Goal: Information Seeking & Learning: Get advice/opinions

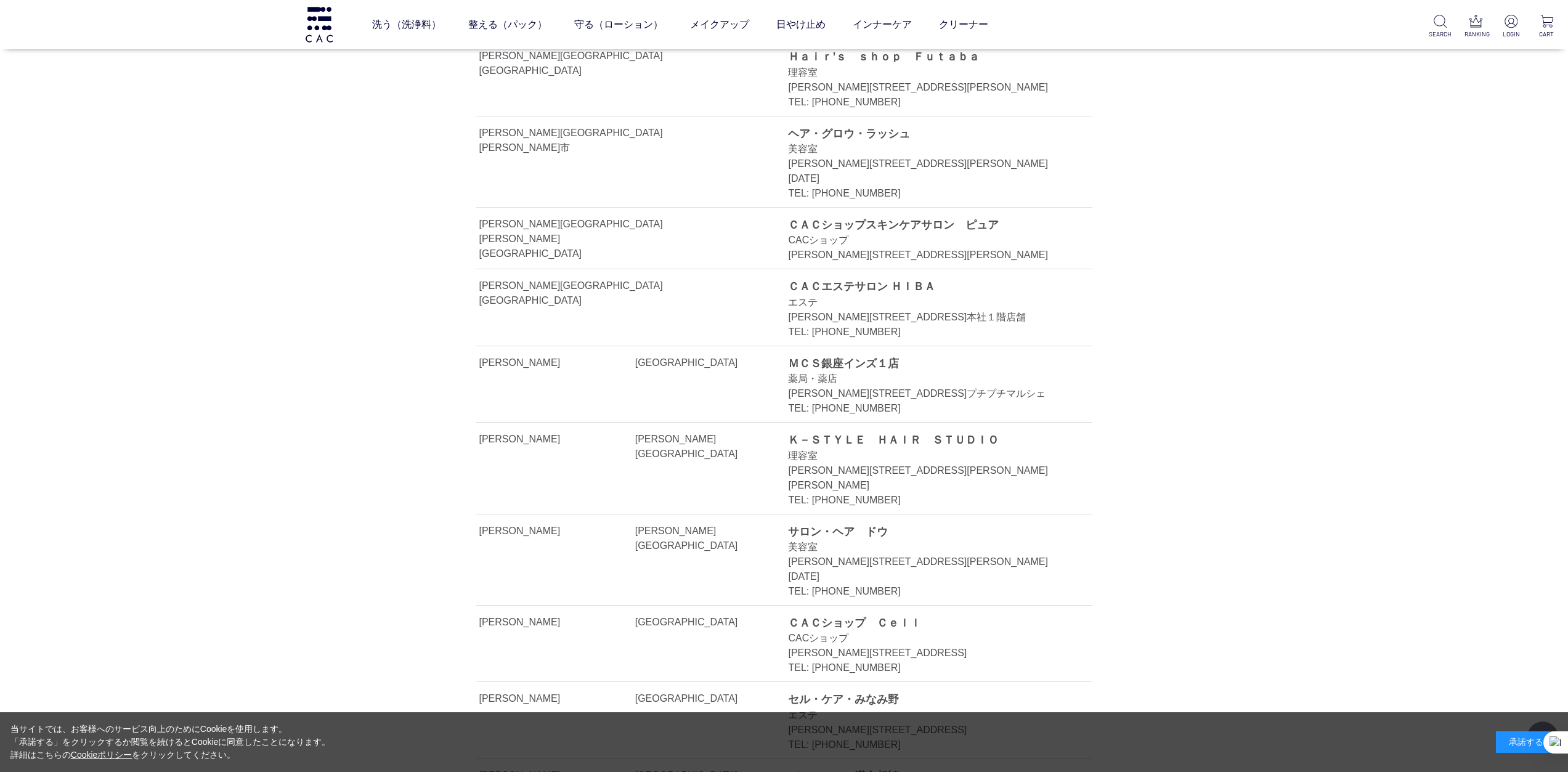
scroll to position [4126, 0]
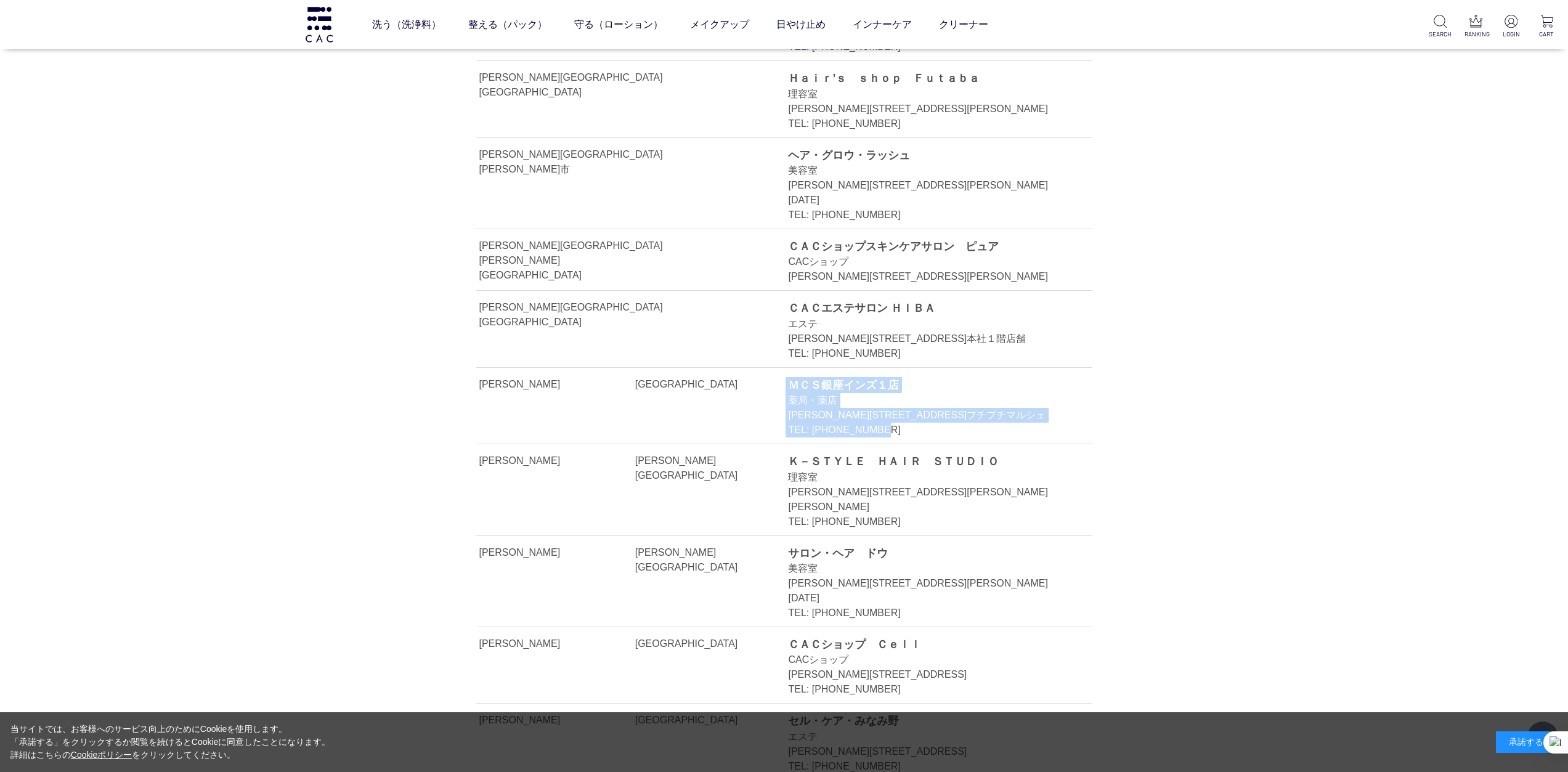
drag, startPoint x: 782, startPoint y: 179, endPoint x: 919, endPoint y: 235, distance: 148.0
click at [919, 367] on li "東京都 中央区 ＭＣＳ銀座インズ１店 薬局・薬店 東京都中央区銀座西３－１の先銀座インズ１－１階プチプチマルシェ TEL: 03-3528-6220" at bounding box center [784, 405] width 616 height 76
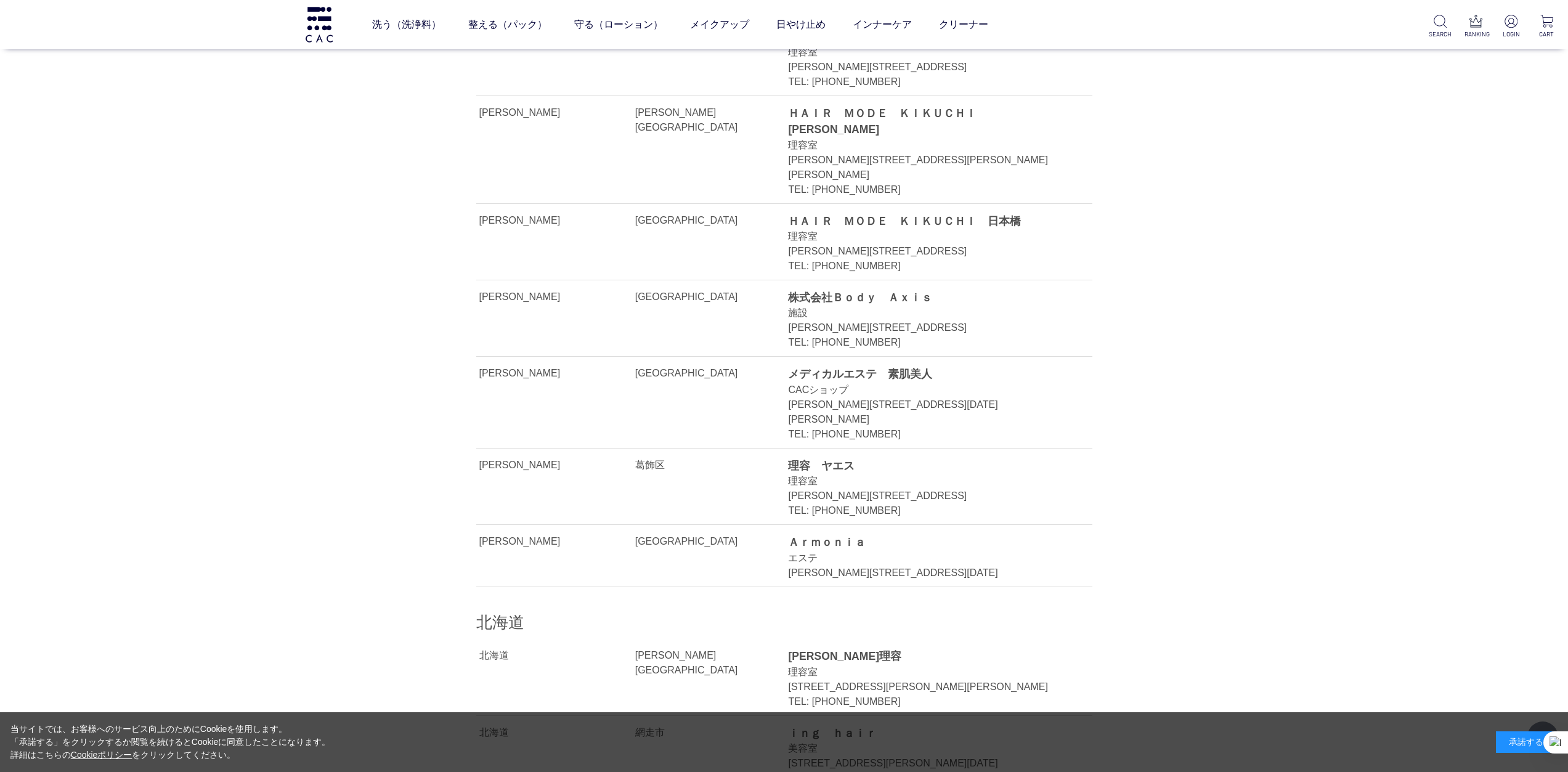
scroll to position [5542, 0]
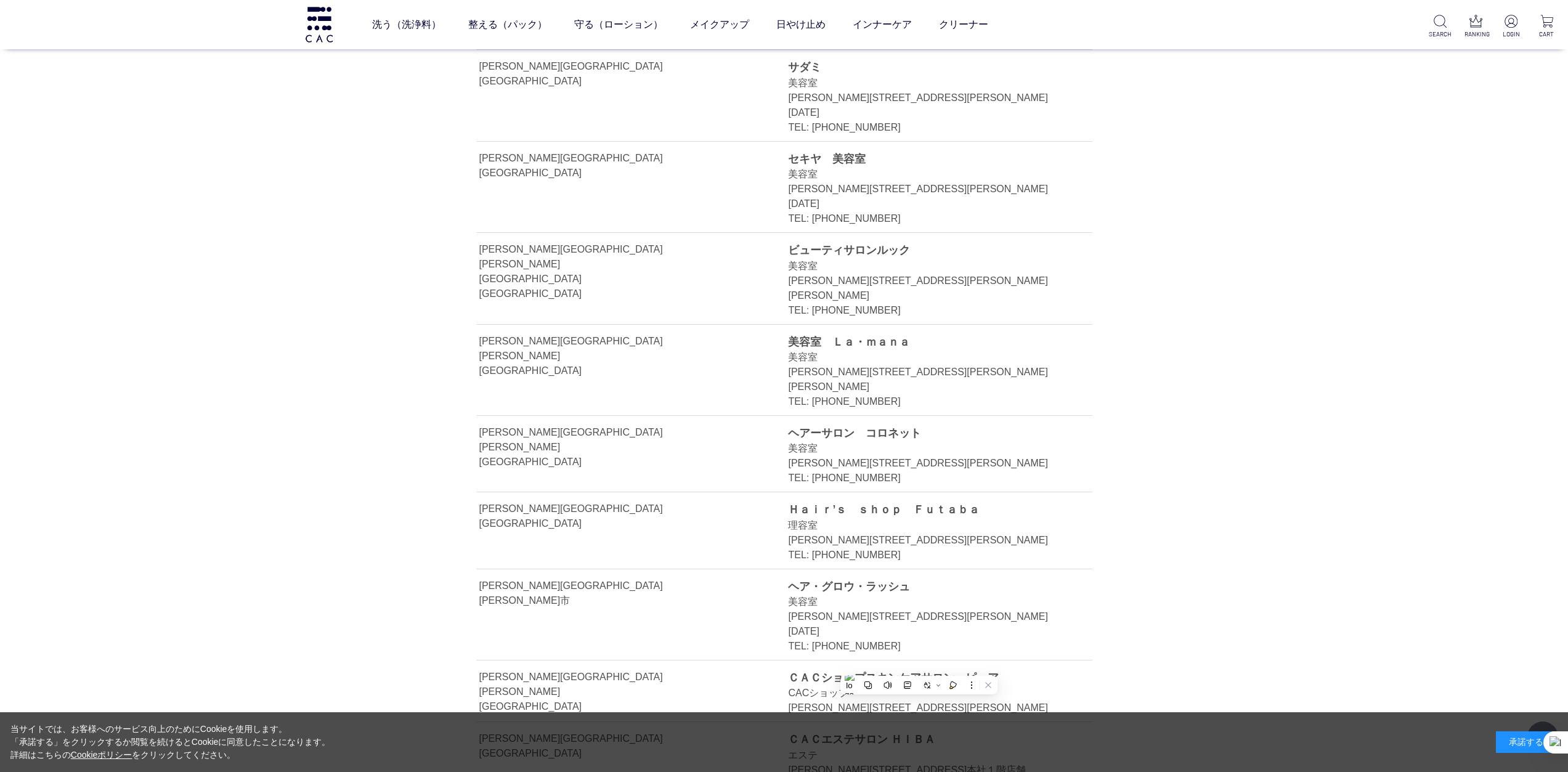
click at [530, 334] on div "千葉県" at bounding box center [571, 341] width 184 height 15
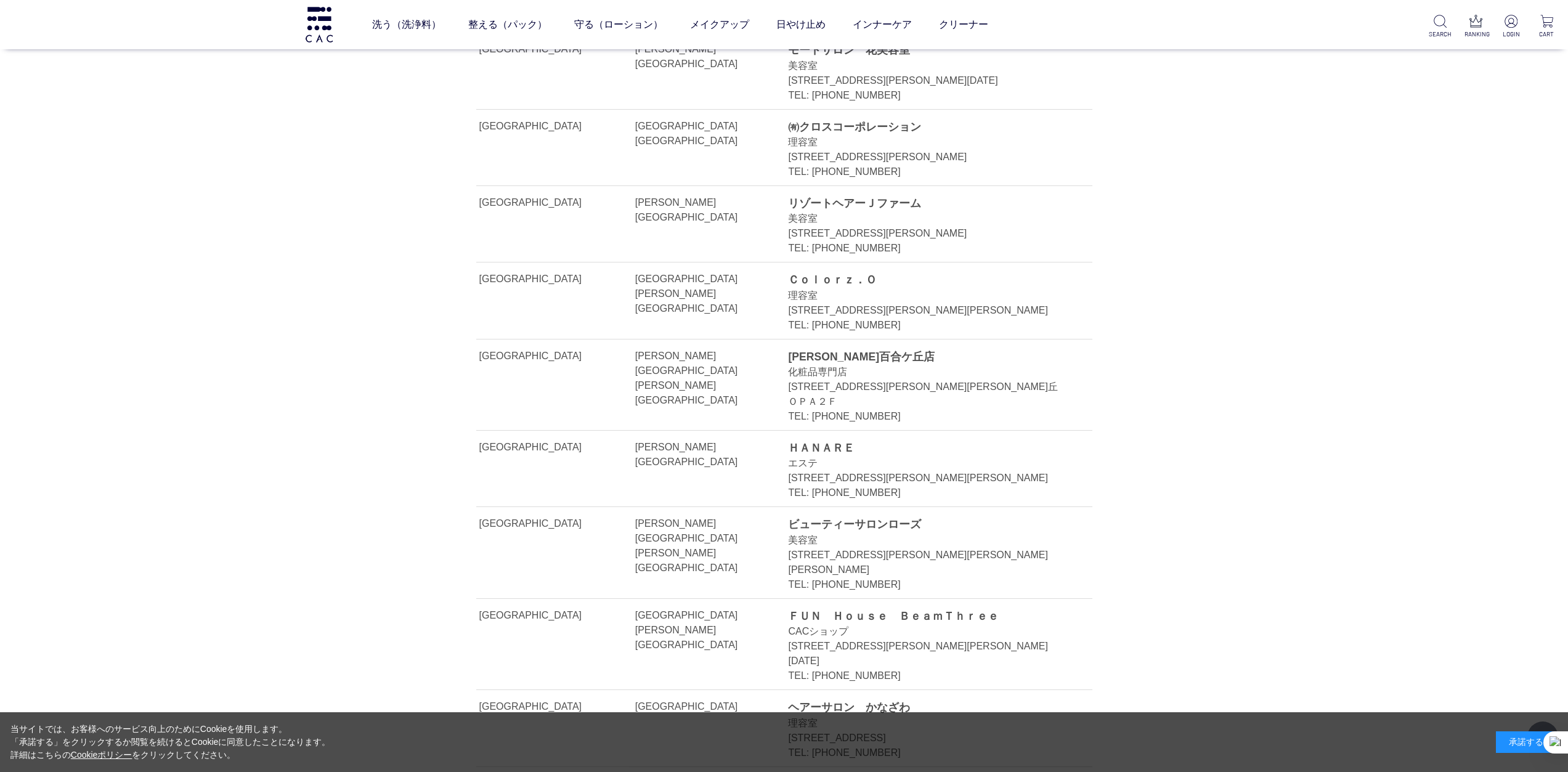
scroll to position [2401, 0]
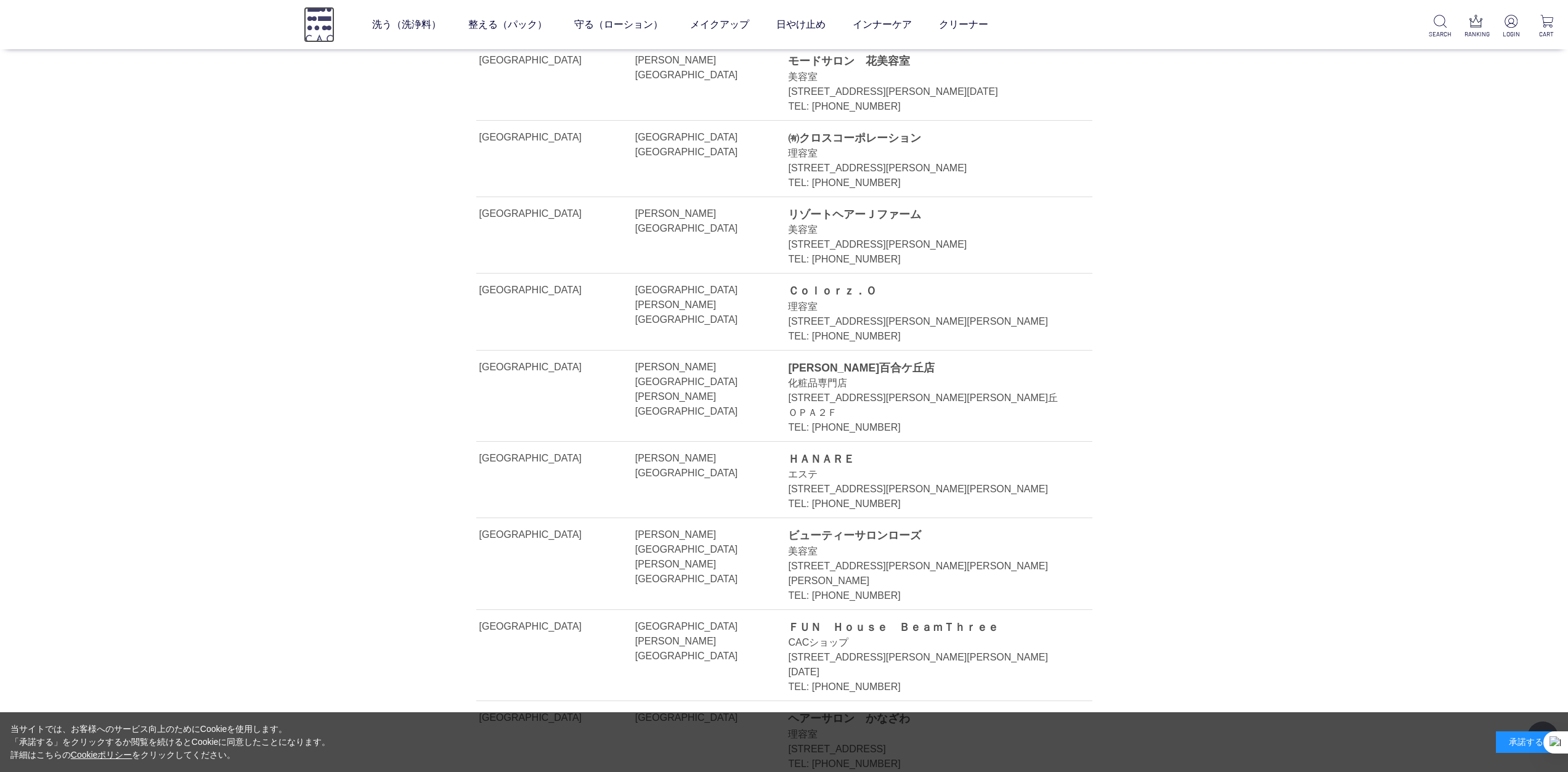
click at [321, 32] on img at bounding box center [319, 24] width 31 height 35
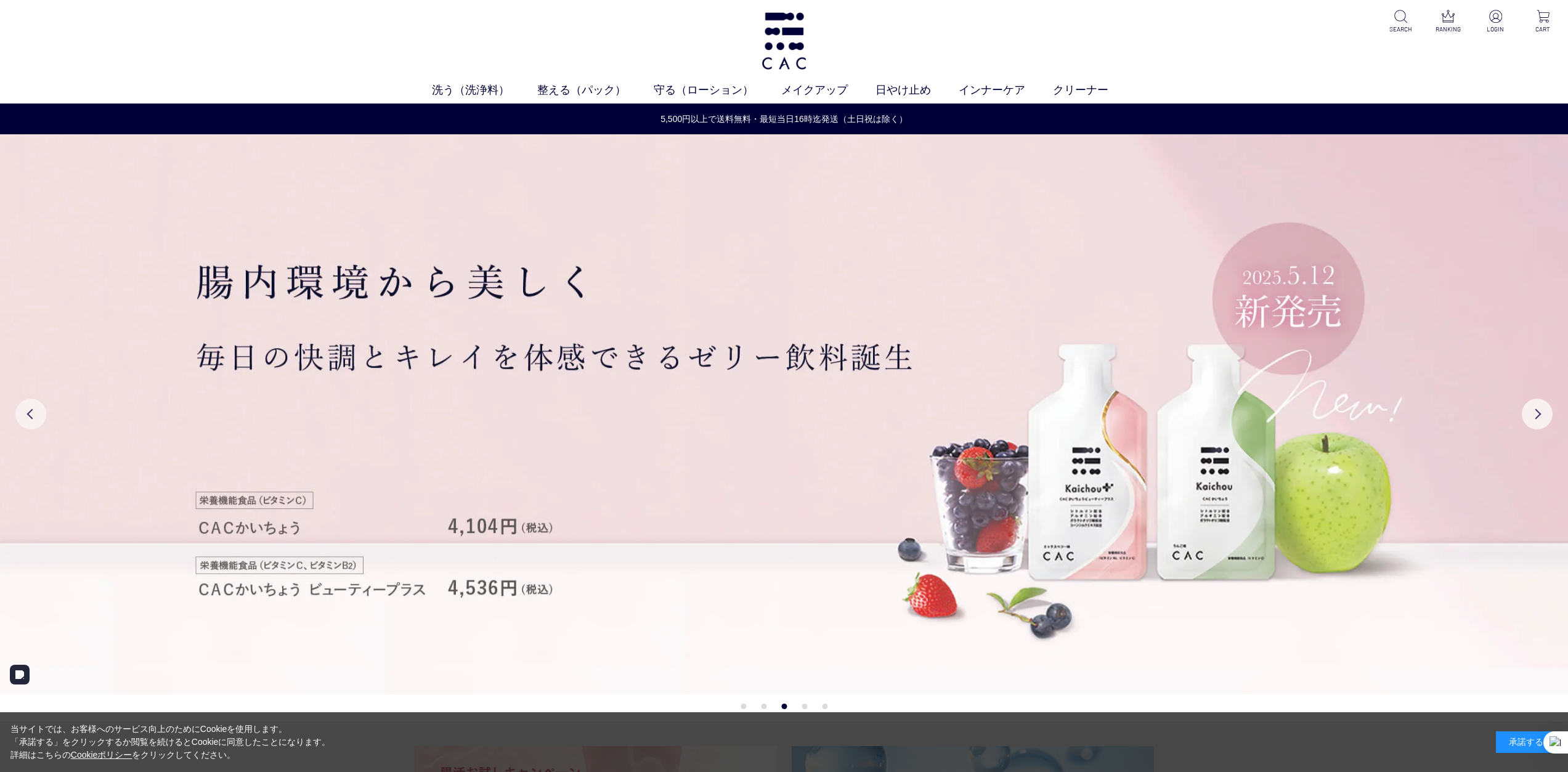
click at [30, 415] on button "Previous" at bounding box center [31, 414] width 31 height 31
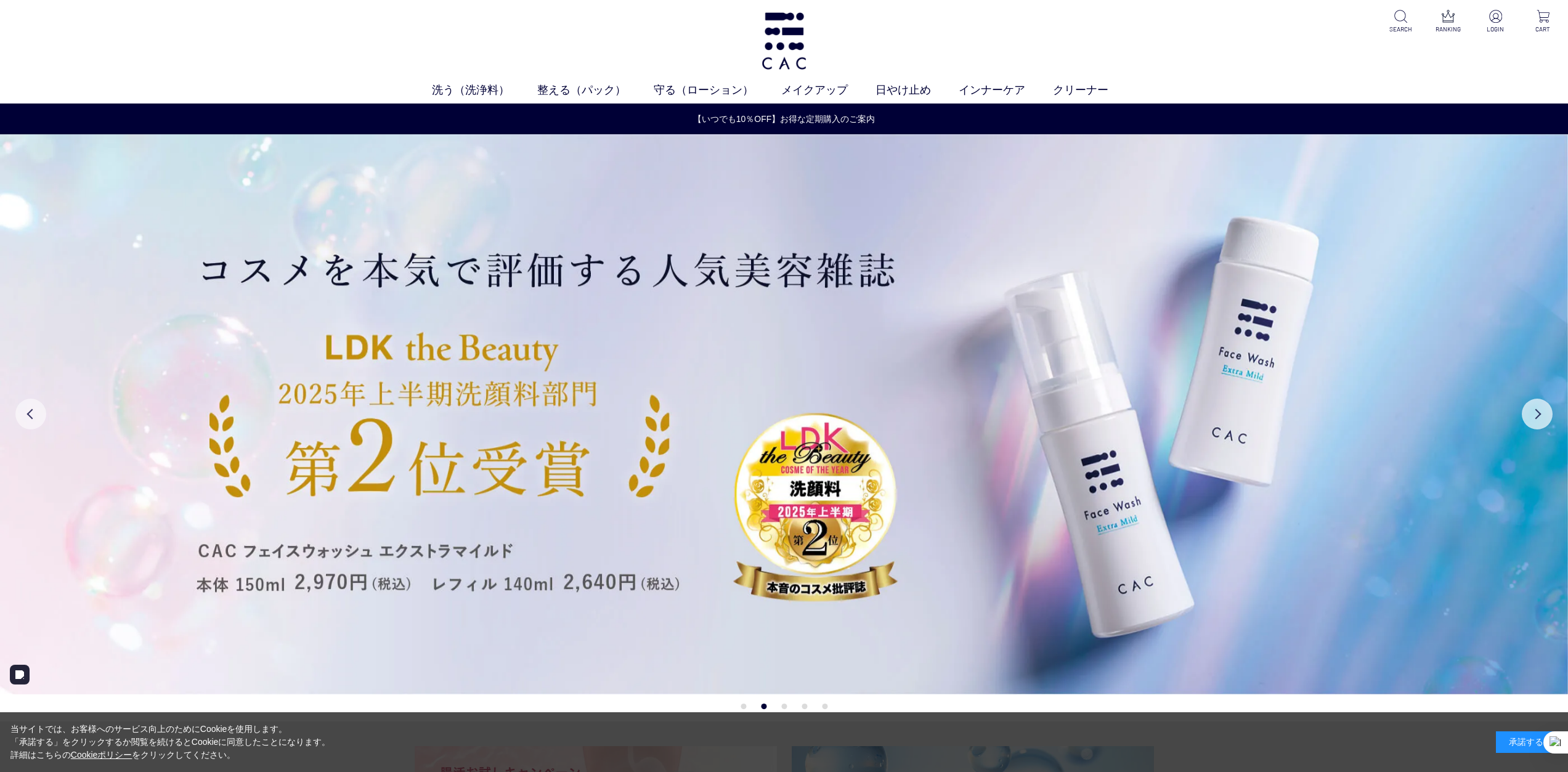
click at [30, 415] on button "Previous" at bounding box center [31, 414] width 31 height 31
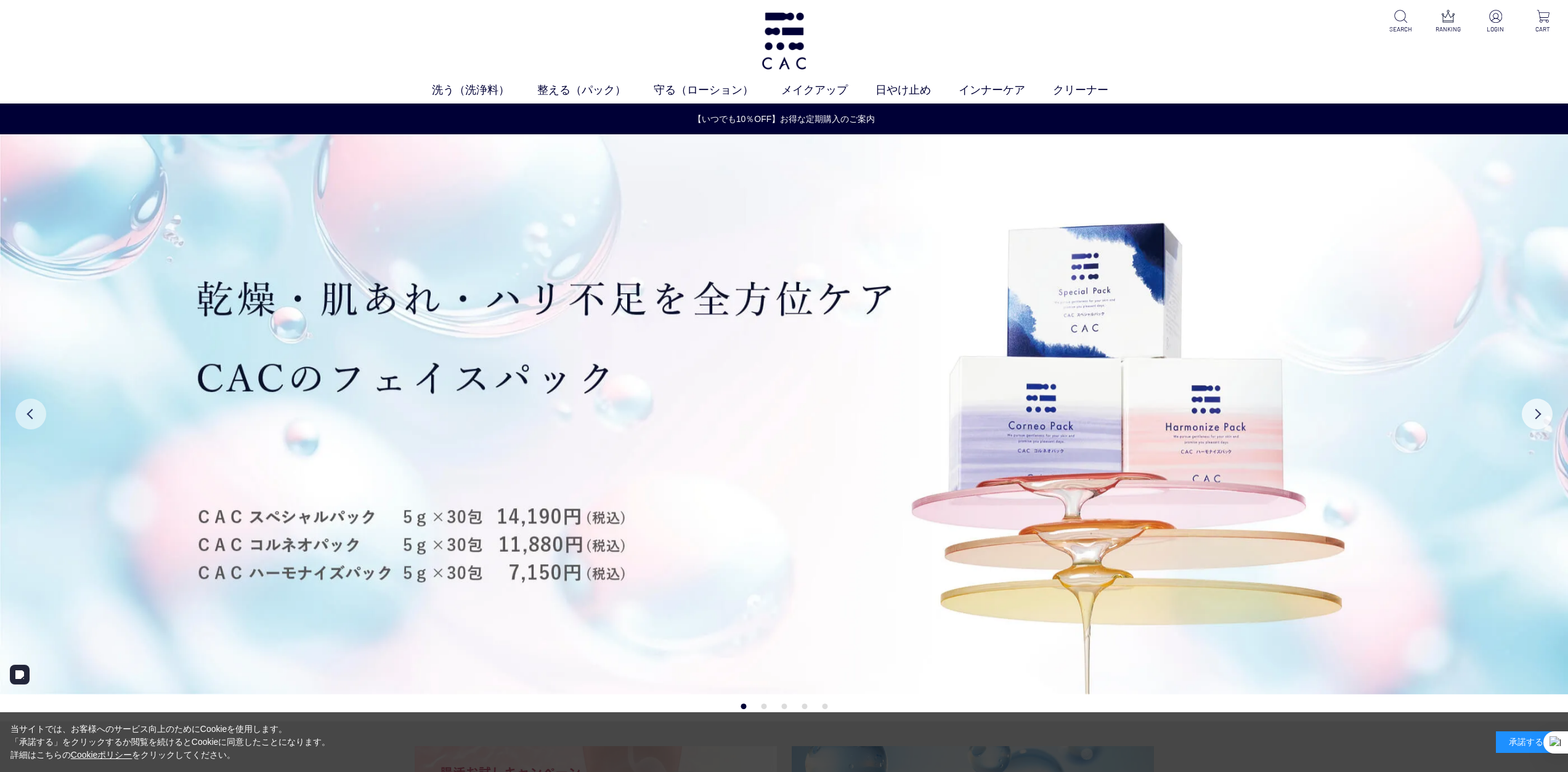
click at [30, 415] on button "Previous" at bounding box center [31, 414] width 31 height 31
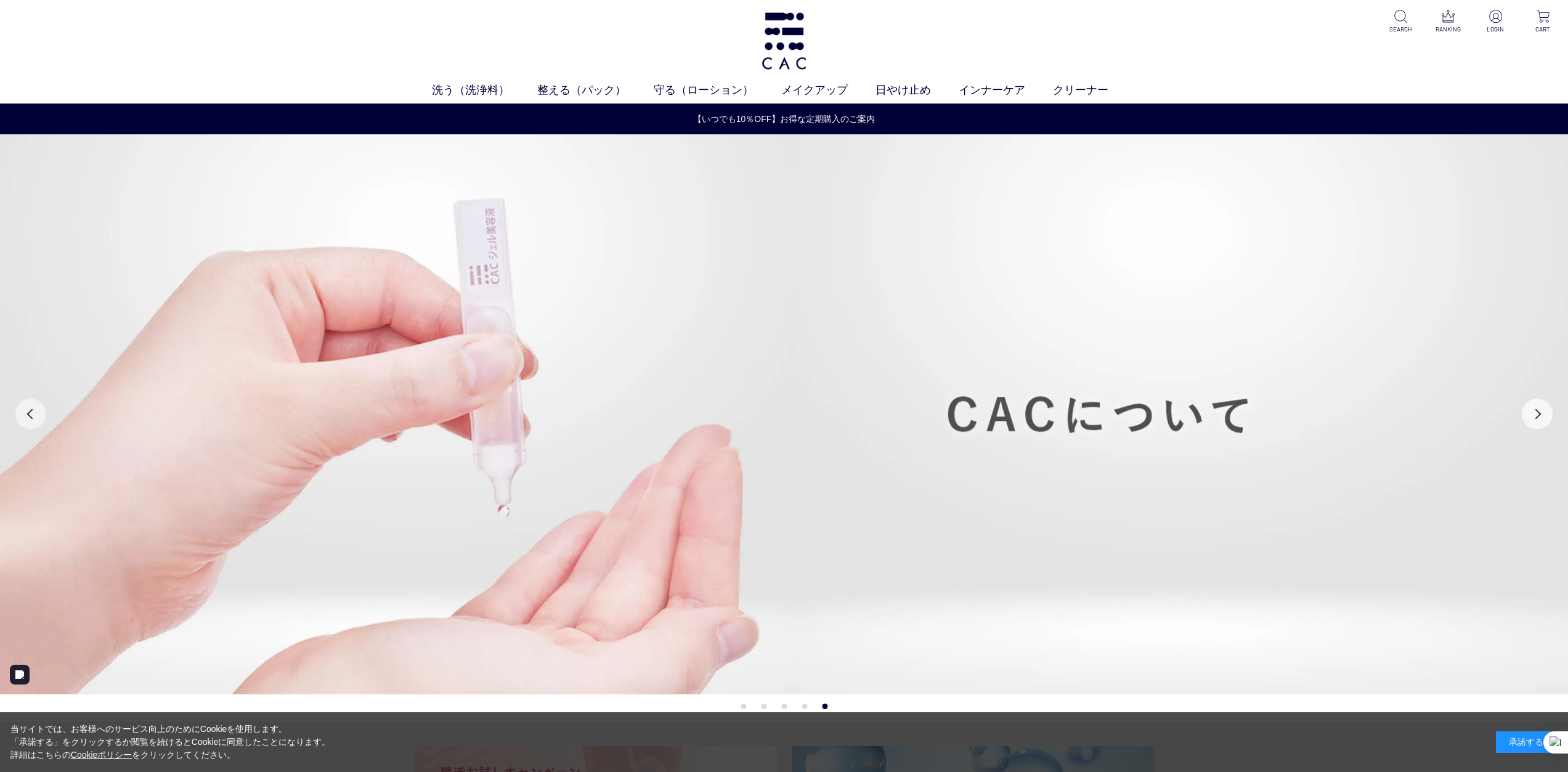
click at [30, 415] on button "Previous" at bounding box center [31, 414] width 31 height 31
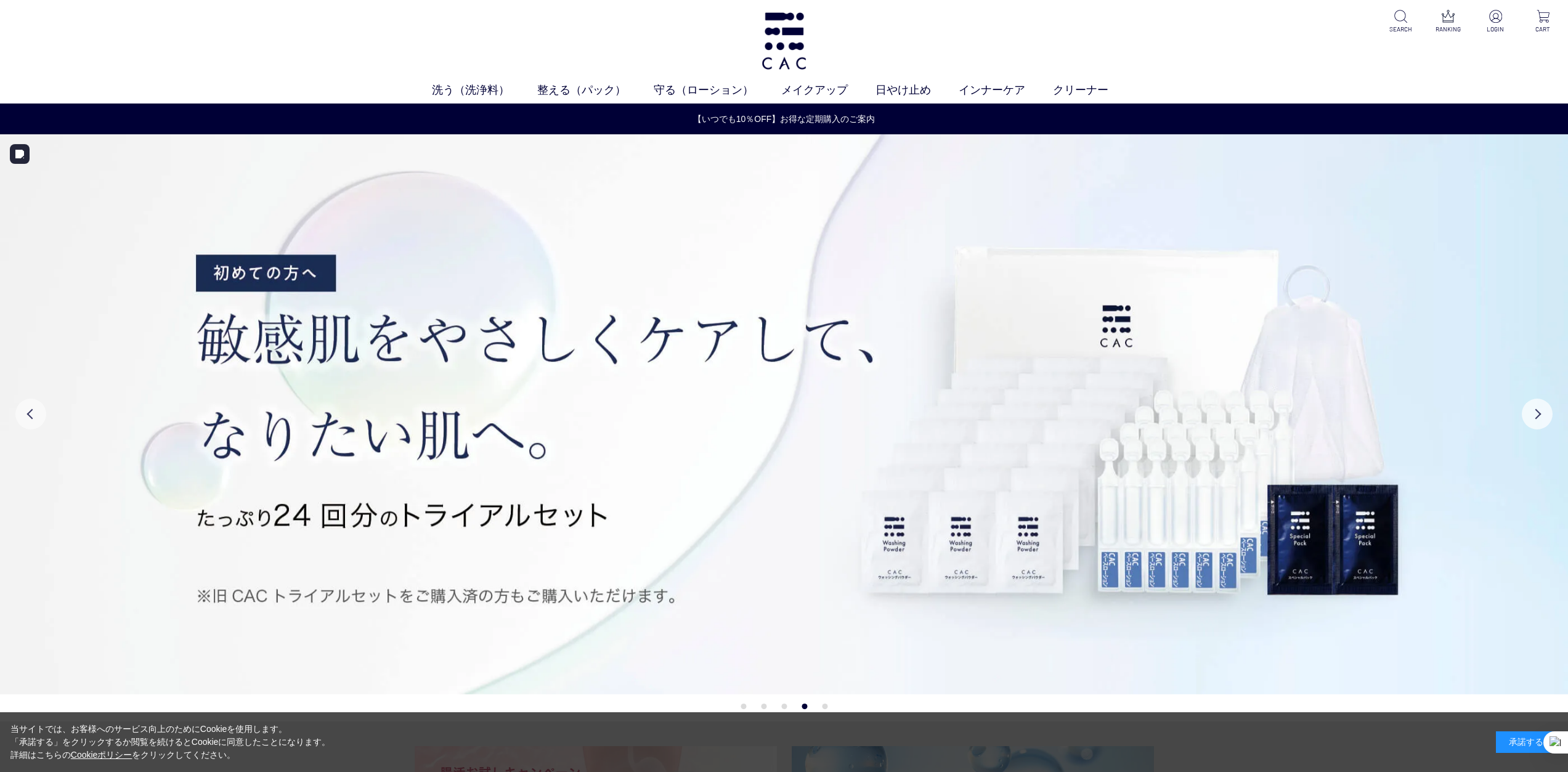
click at [34, 414] on button "Previous" at bounding box center [31, 414] width 31 height 31
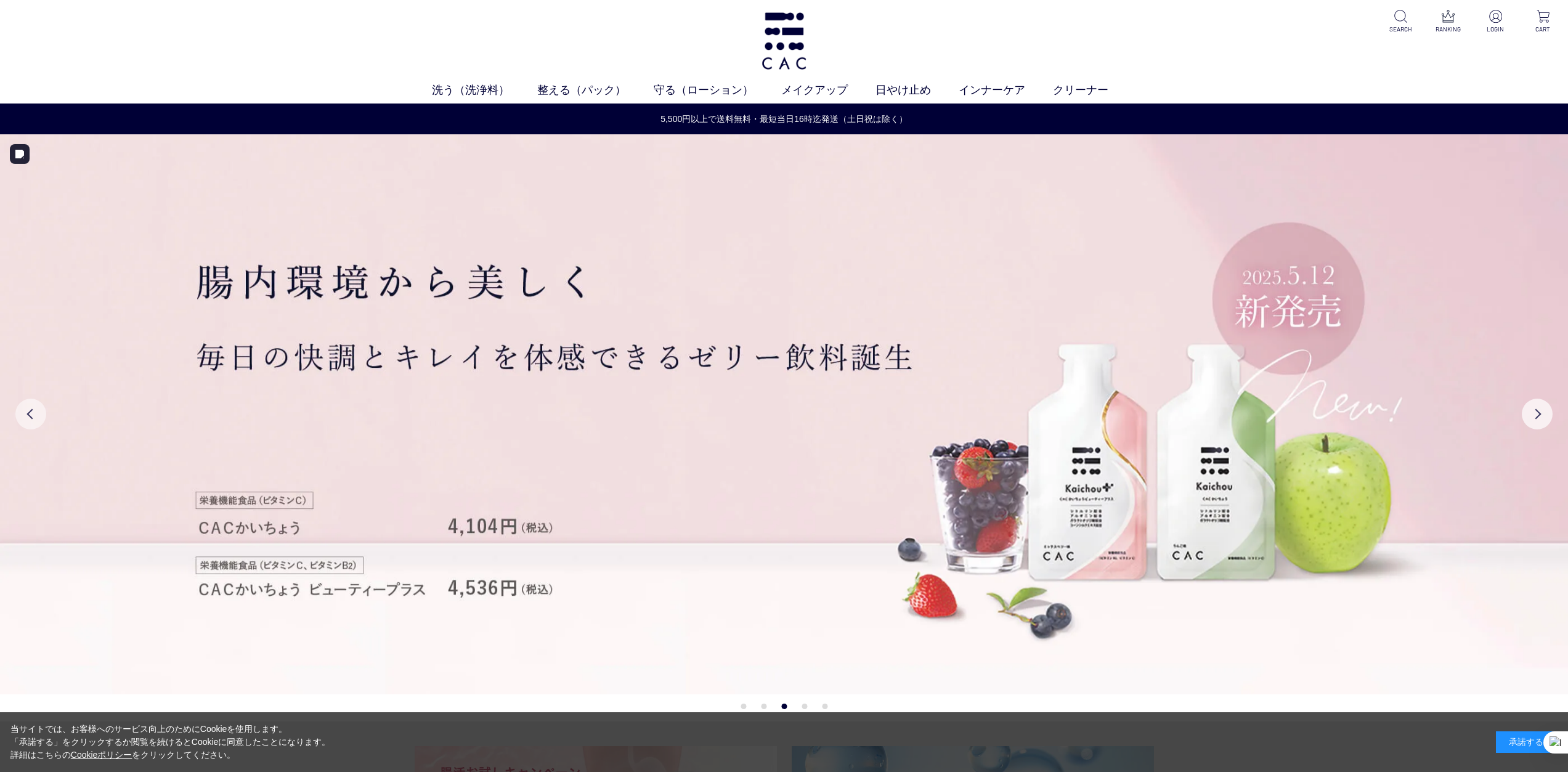
click at [34, 414] on button "Previous" at bounding box center [31, 414] width 31 height 31
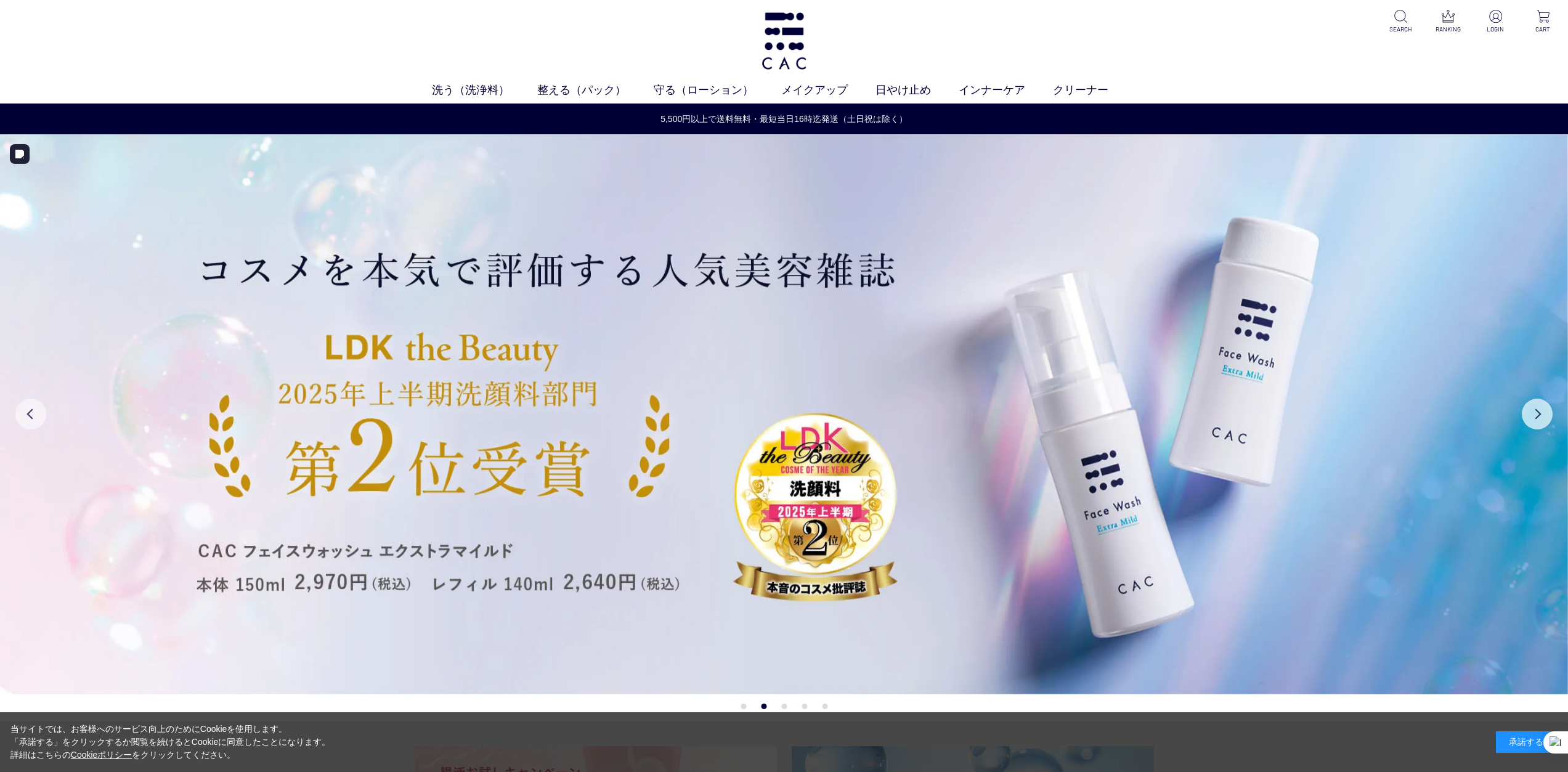
click at [34, 414] on button "Previous" at bounding box center [31, 414] width 31 height 31
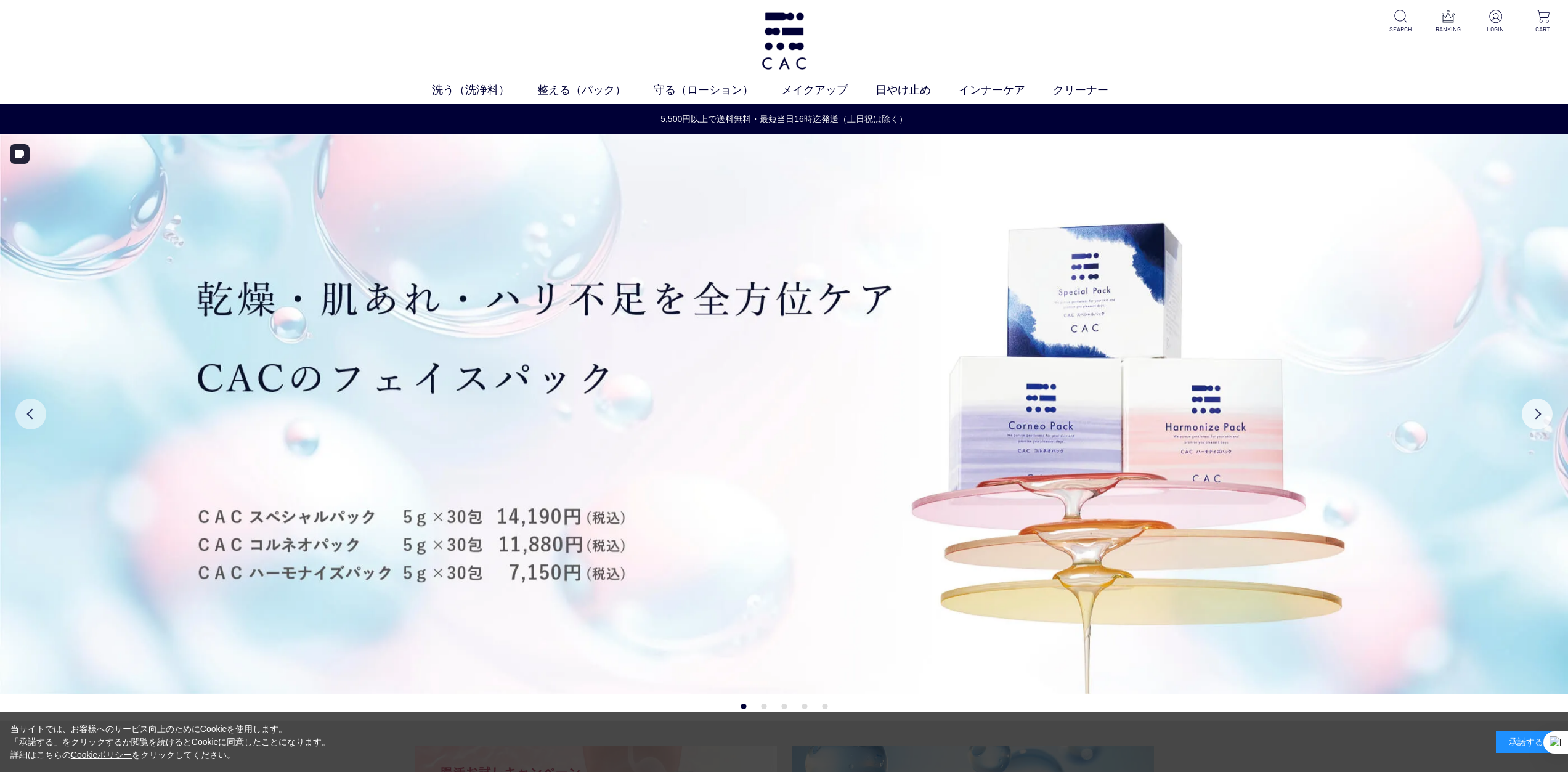
click at [34, 414] on button "Previous" at bounding box center [31, 414] width 31 height 31
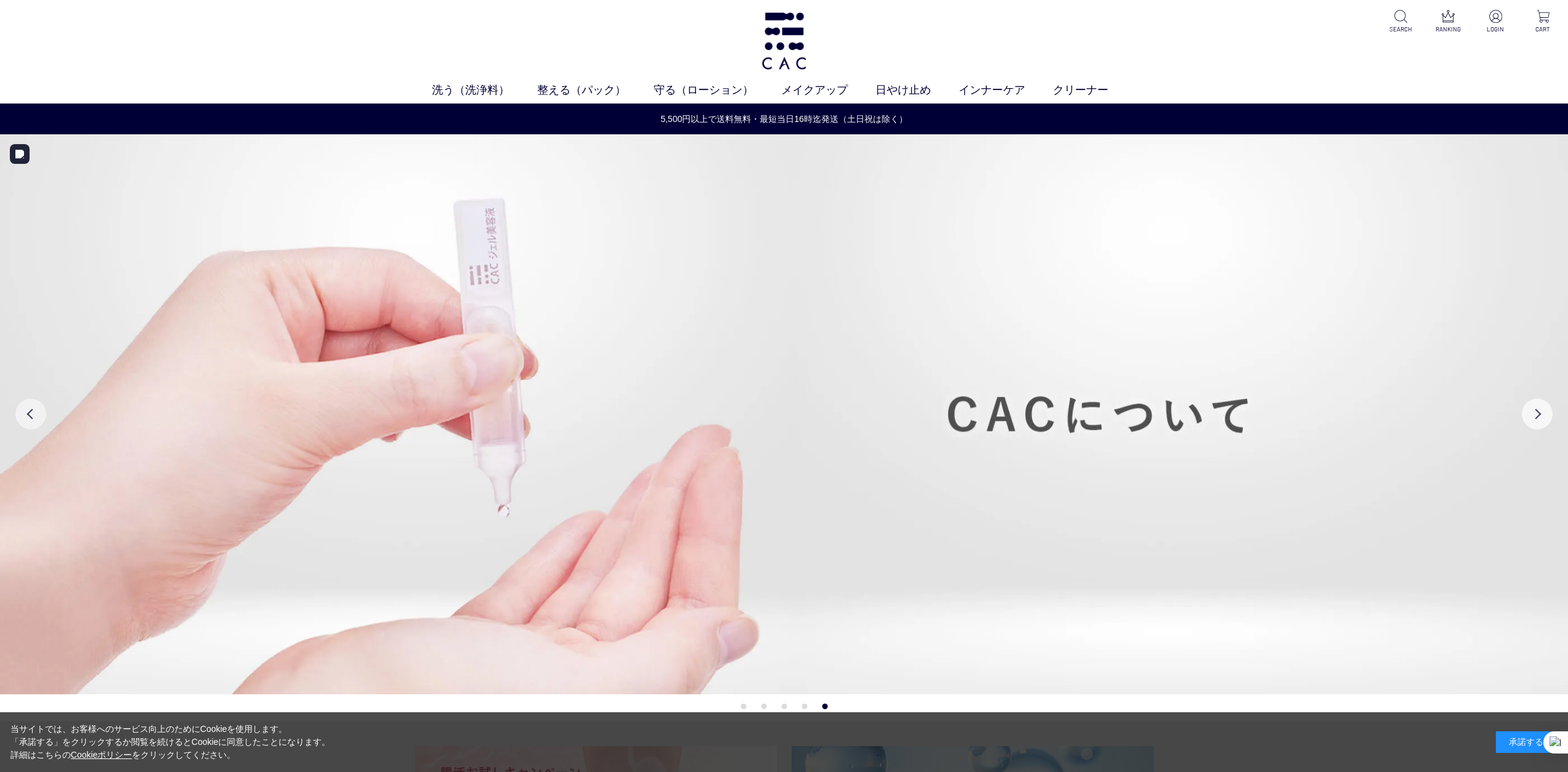
click at [34, 414] on button "Previous" at bounding box center [31, 414] width 31 height 31
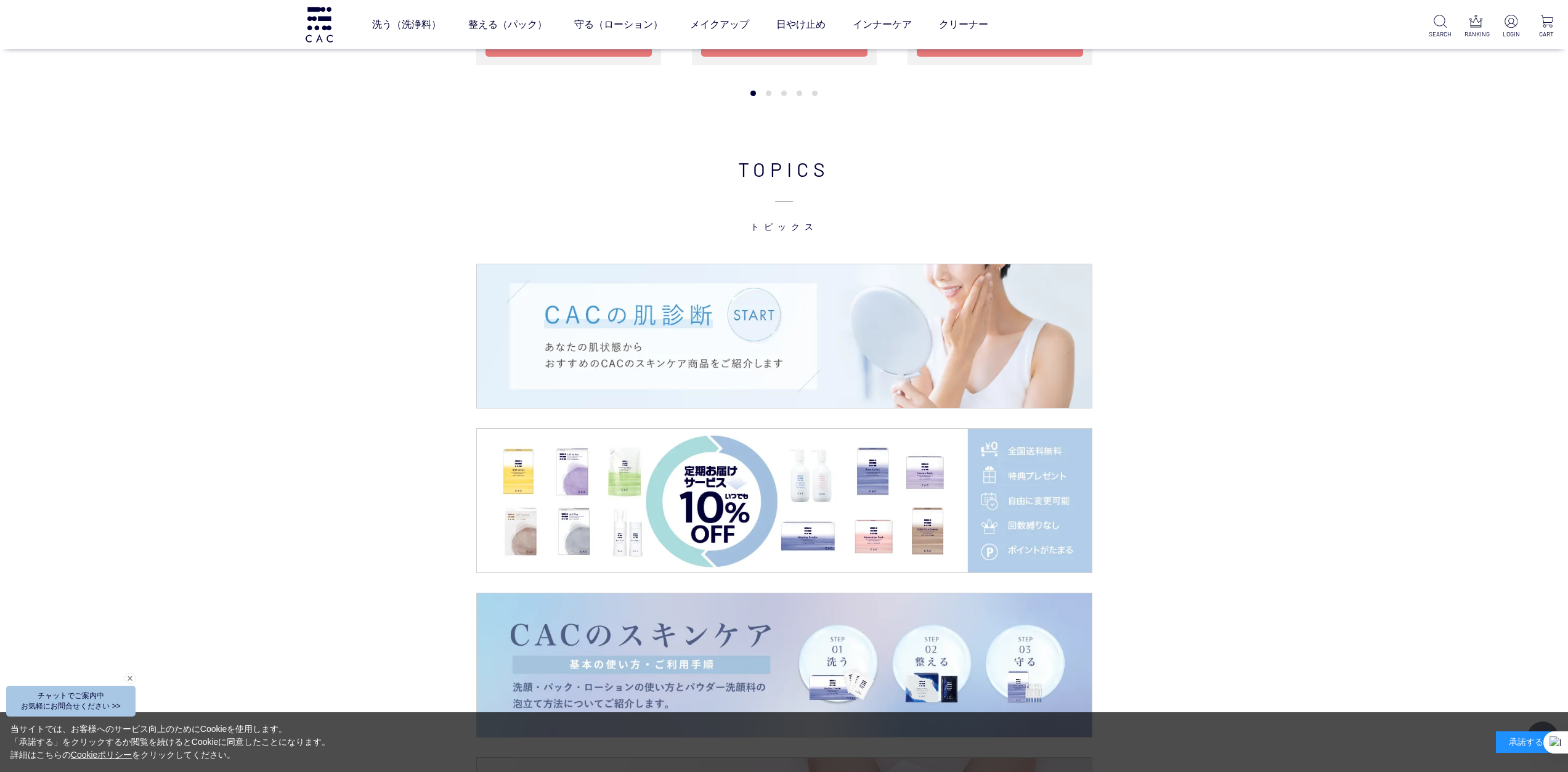
scroll to position [1847, 0]
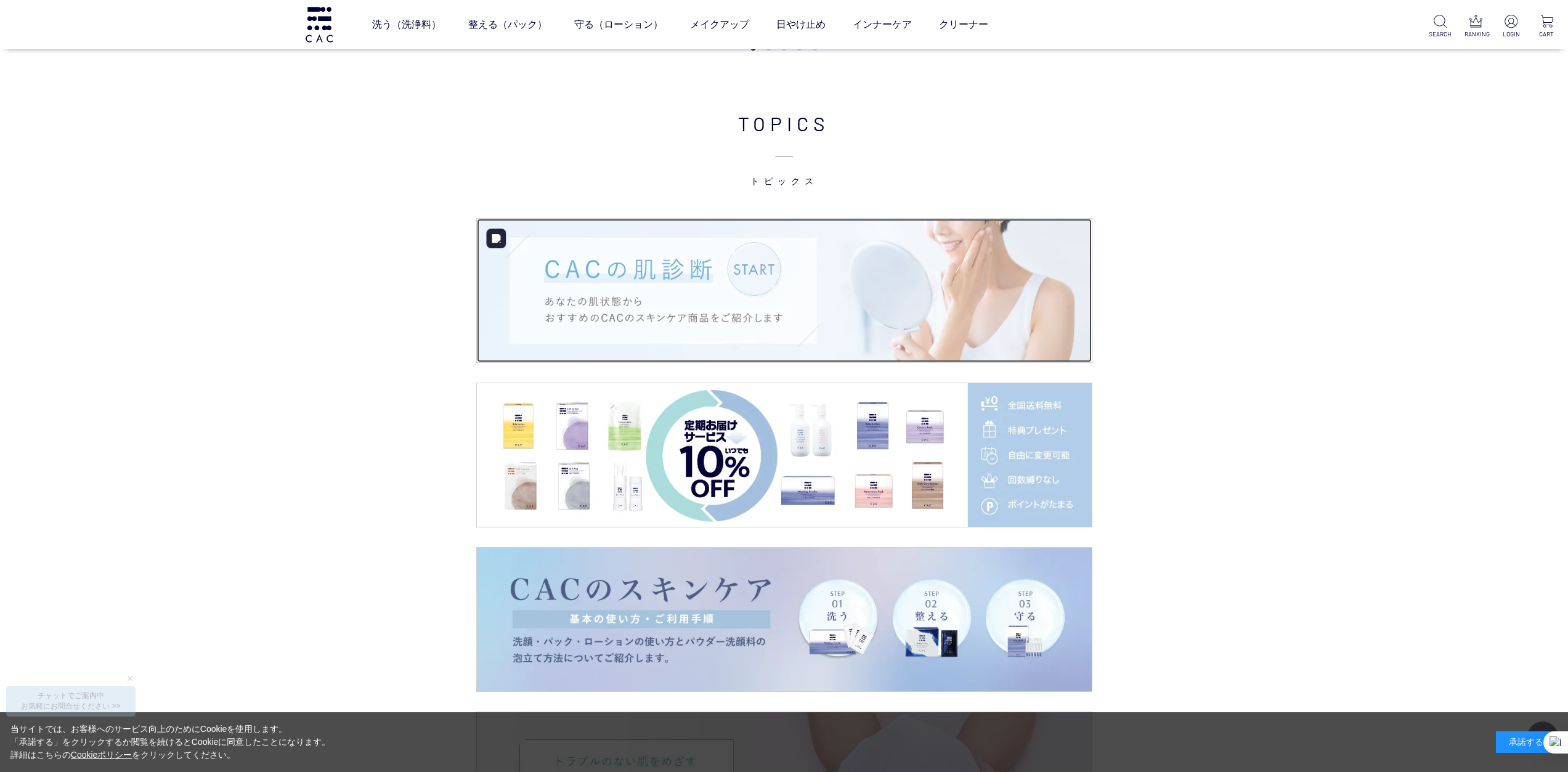
click at [656, 258] on img at bounding box center [784, 290] width 615 height 143
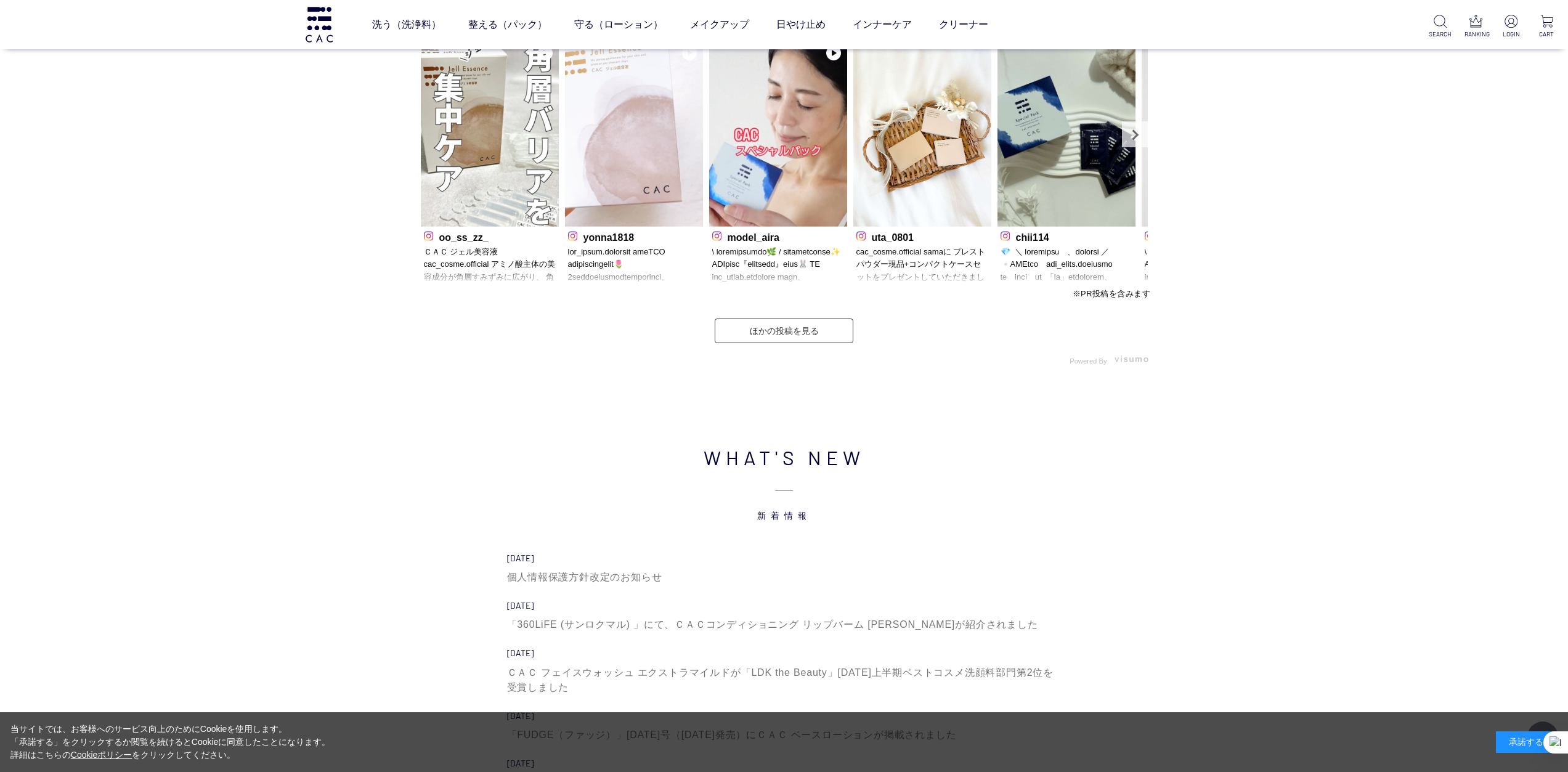
scroll to position [3941, 0]
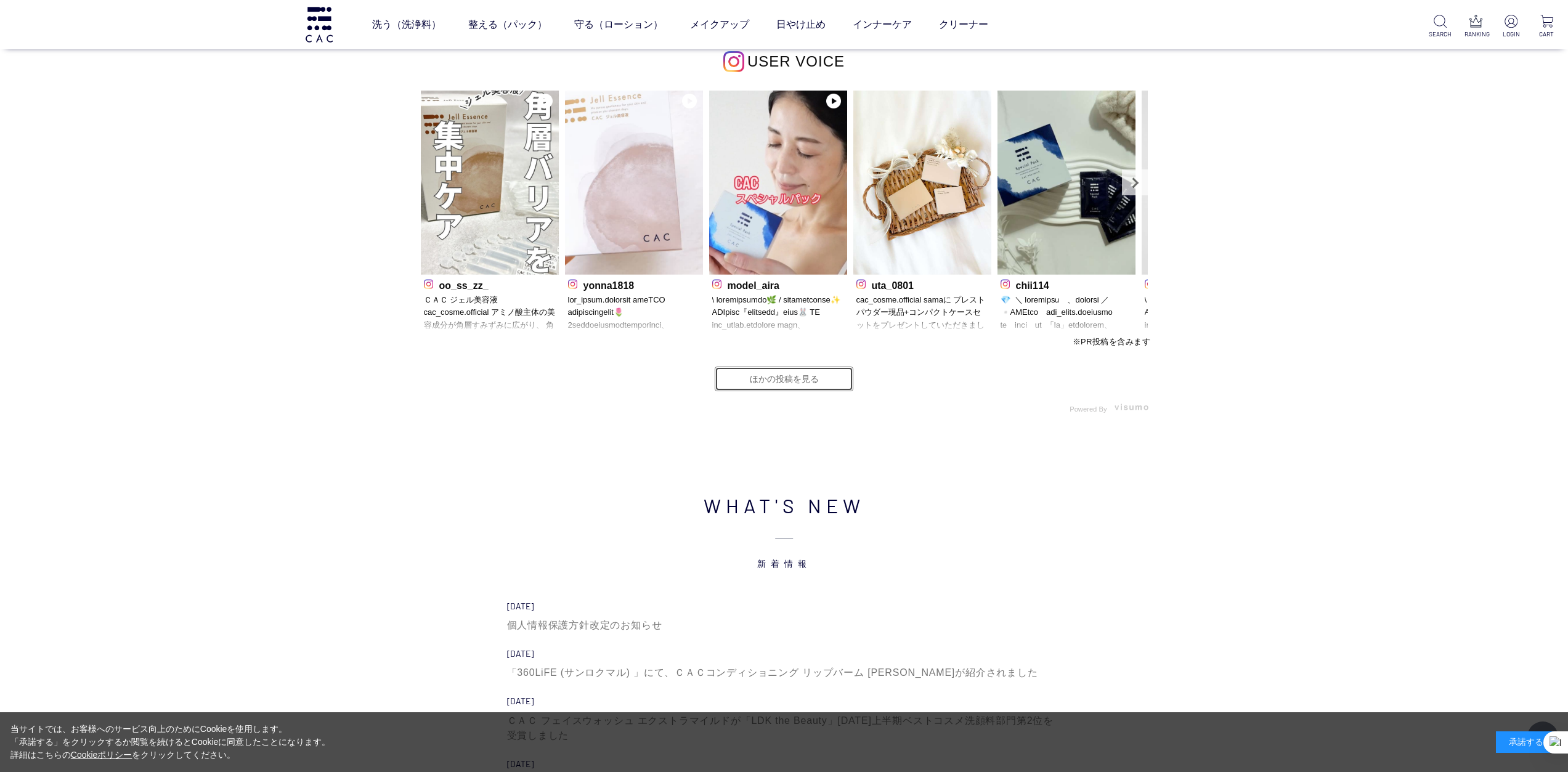
click at [767, 383] on link "ほかの投稿を見る" at bounding box center [784, 378] width 138 height 25
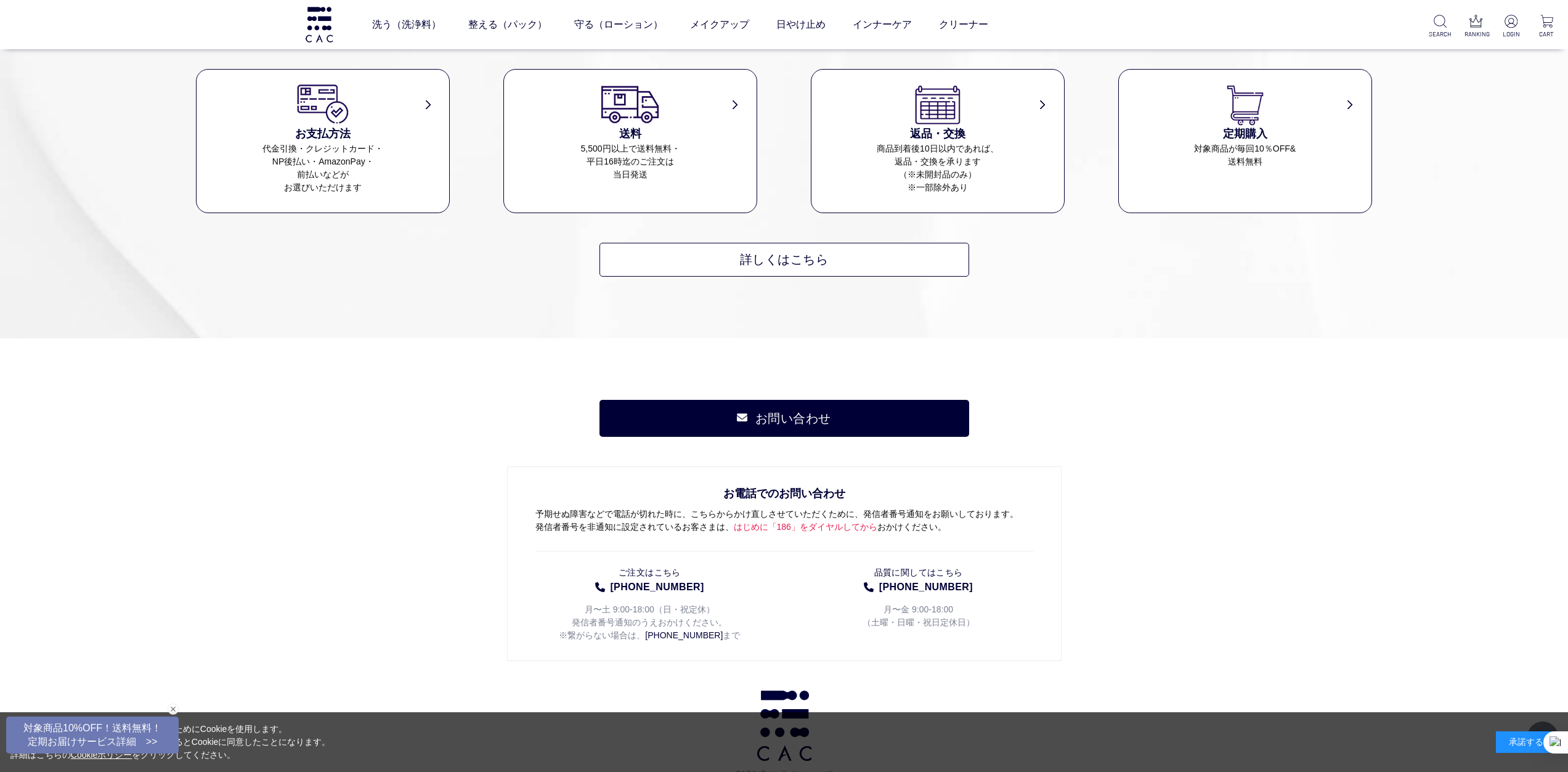
scroll to position [739, 0]
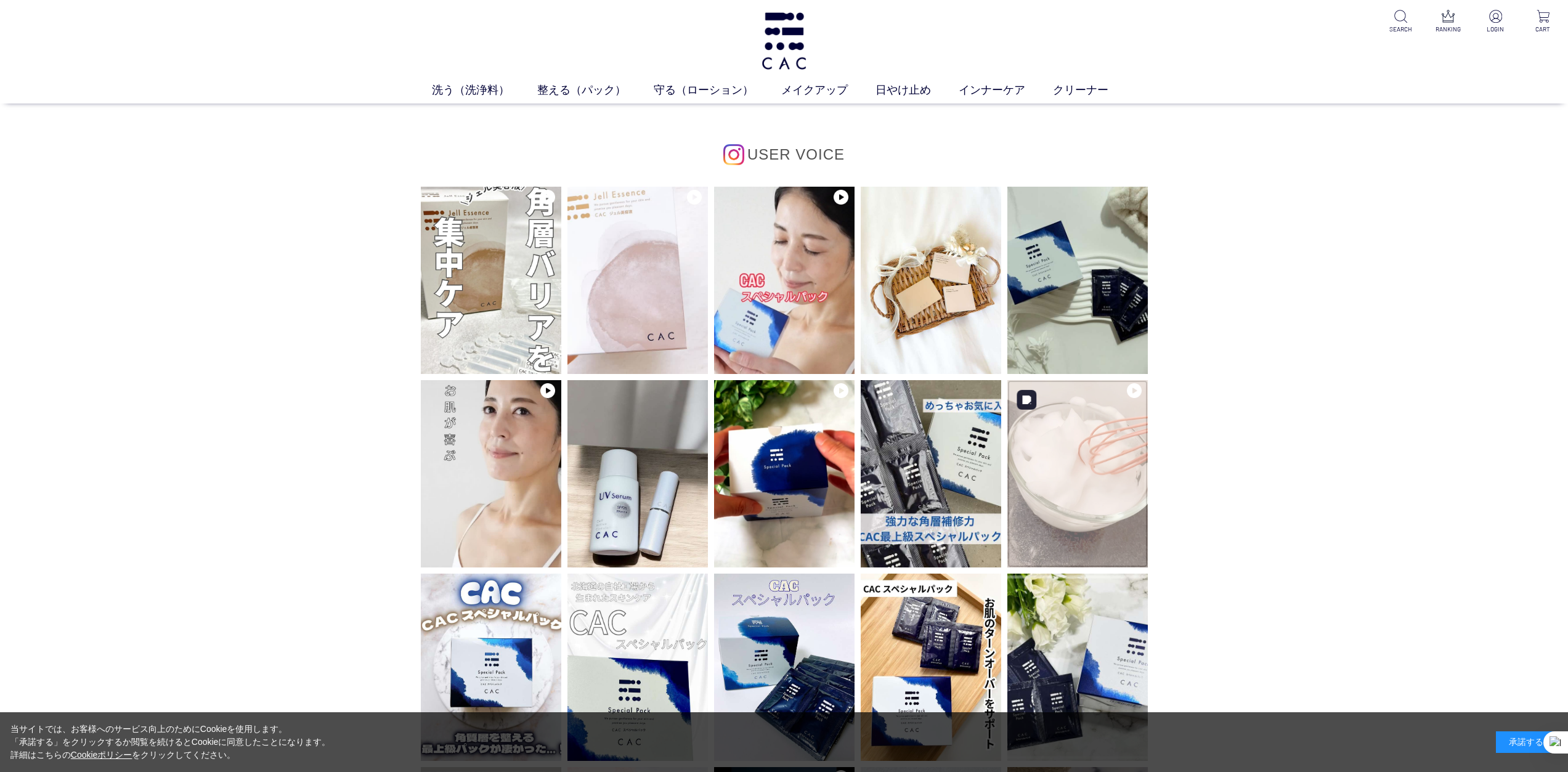
click at [1042, 470] on img at bounding box center [1078, 473] width 140 height 187
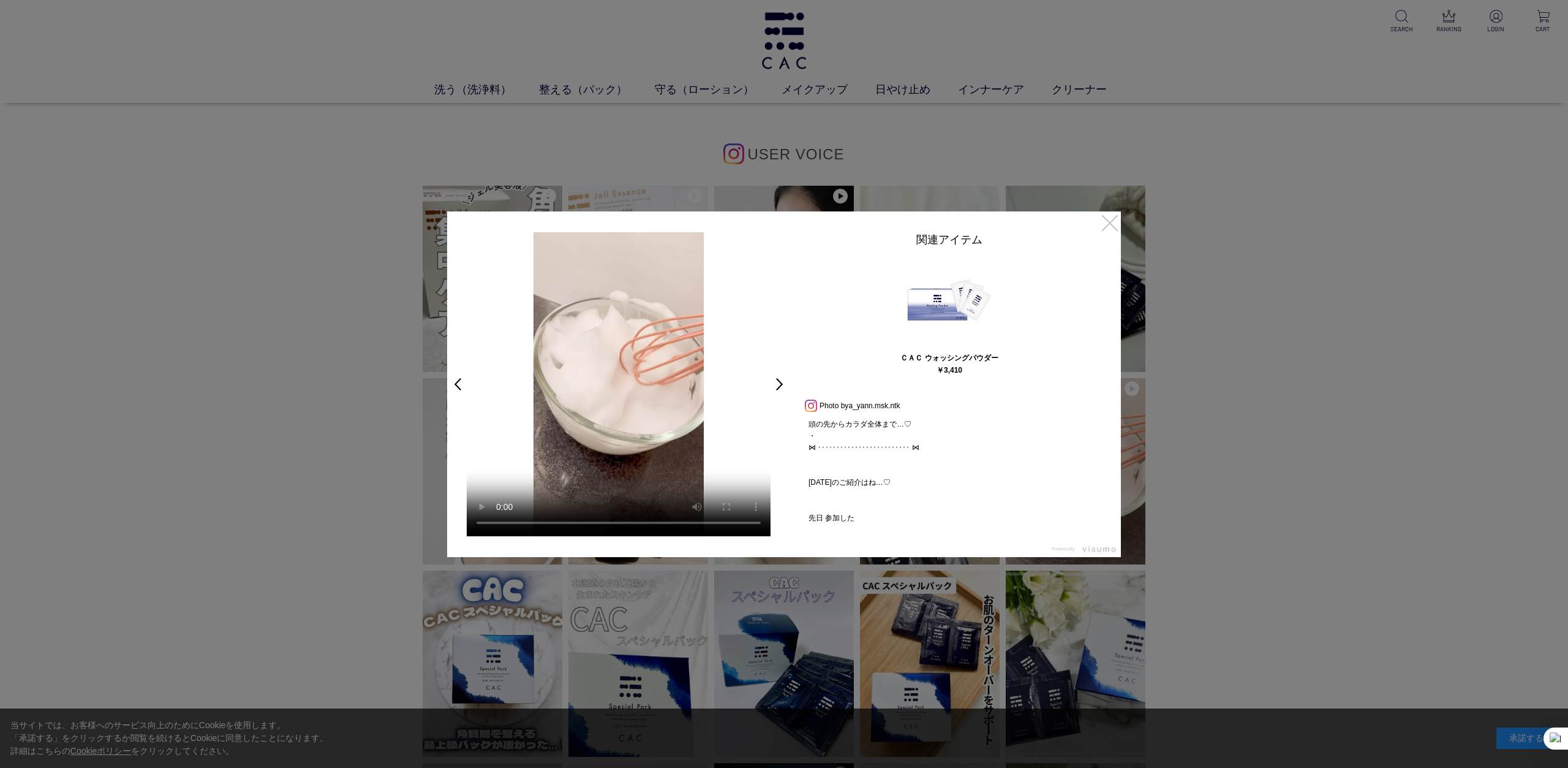
click at [1110, 223] on link "×" at bounding box center [1110, 223] width 22 height 22
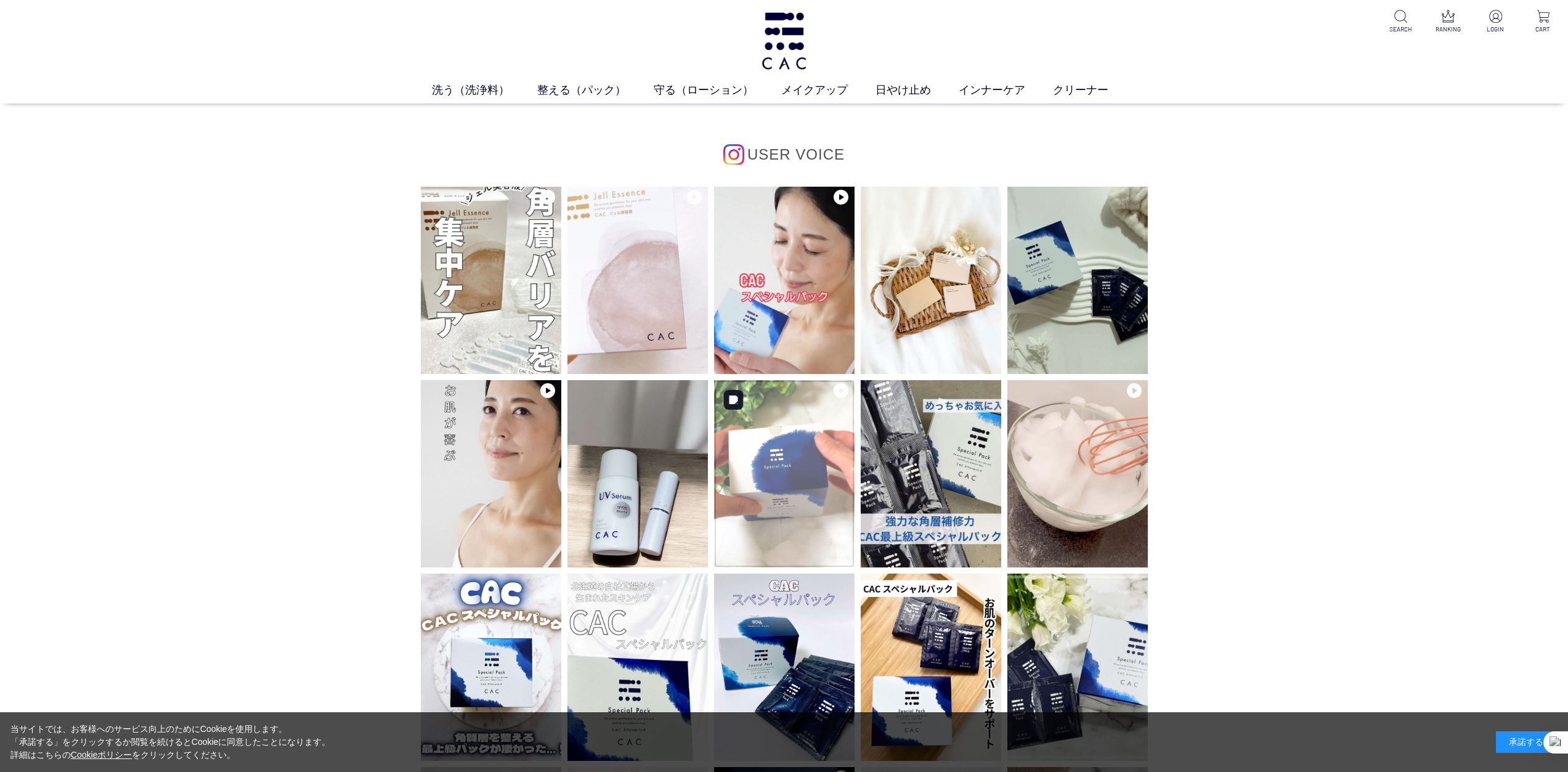
click at [838, 440] on img at bounding box center [784, 473] width 140 height 187
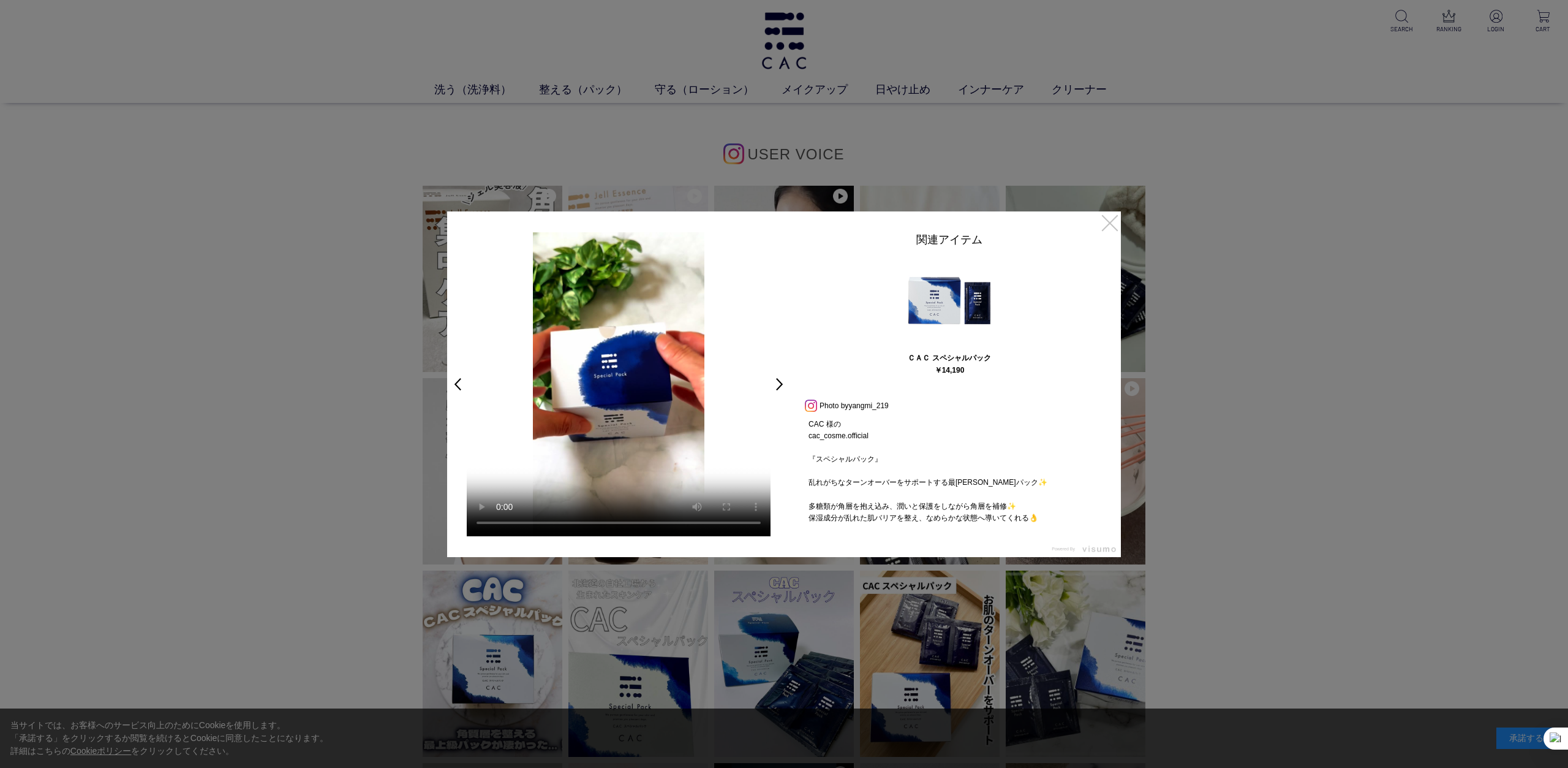
click at [1110, 227] on link "×" at bounding box center [1110, 223] width 22 height 22
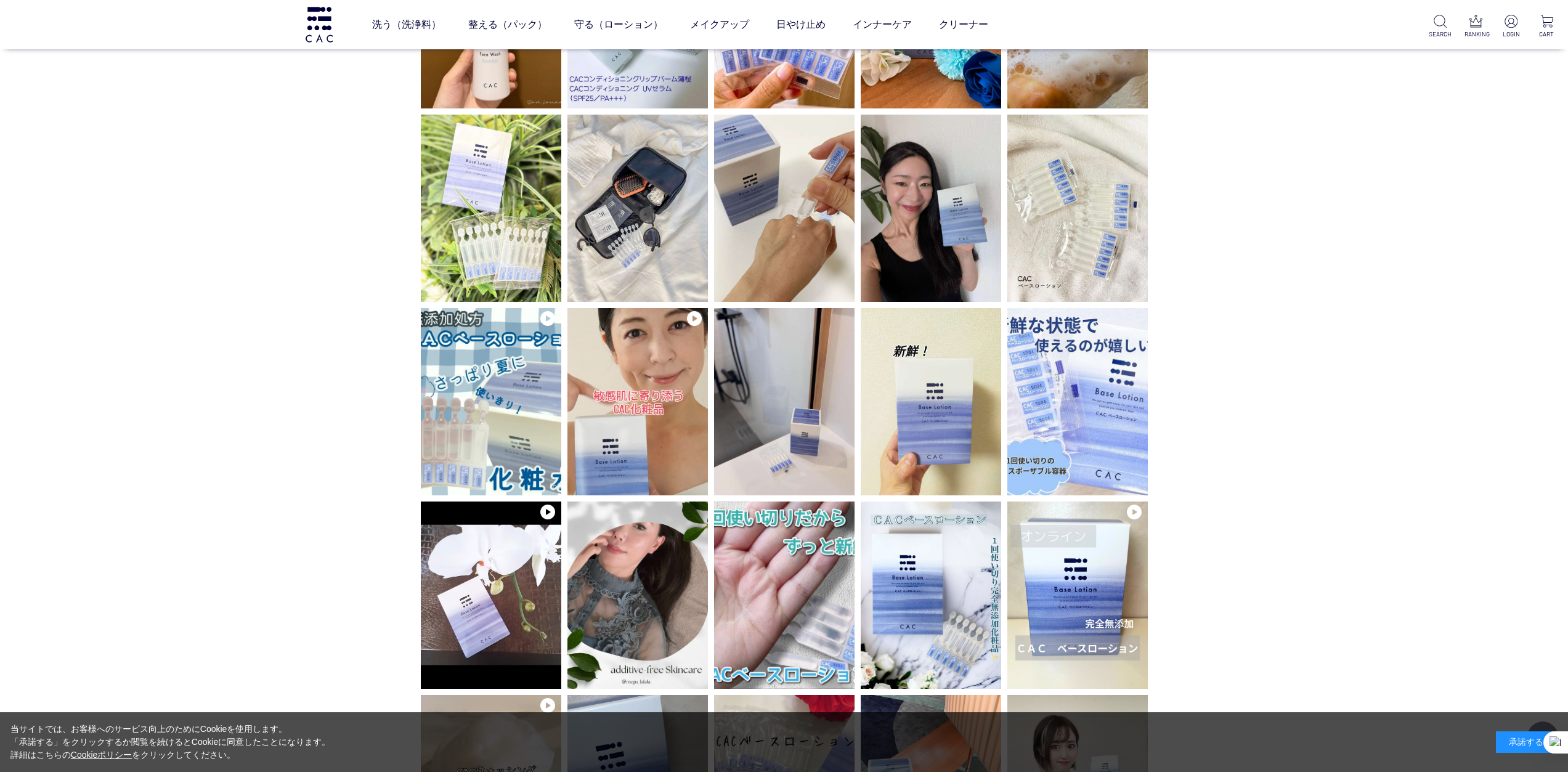
scroll to position [1909, 0]
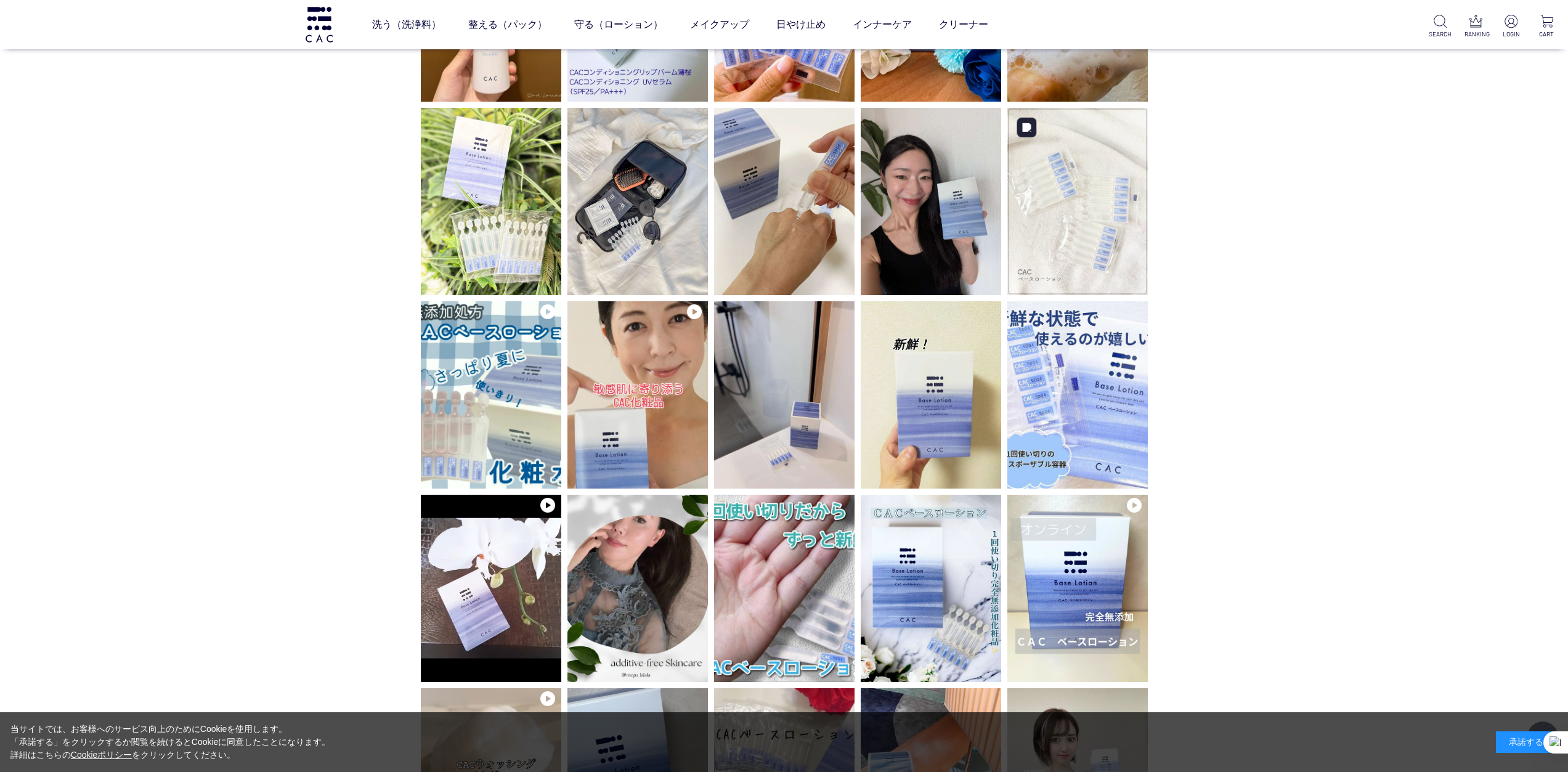
click at [1088, 209] on img at bounding box center [1078, 201] width 140 height 187
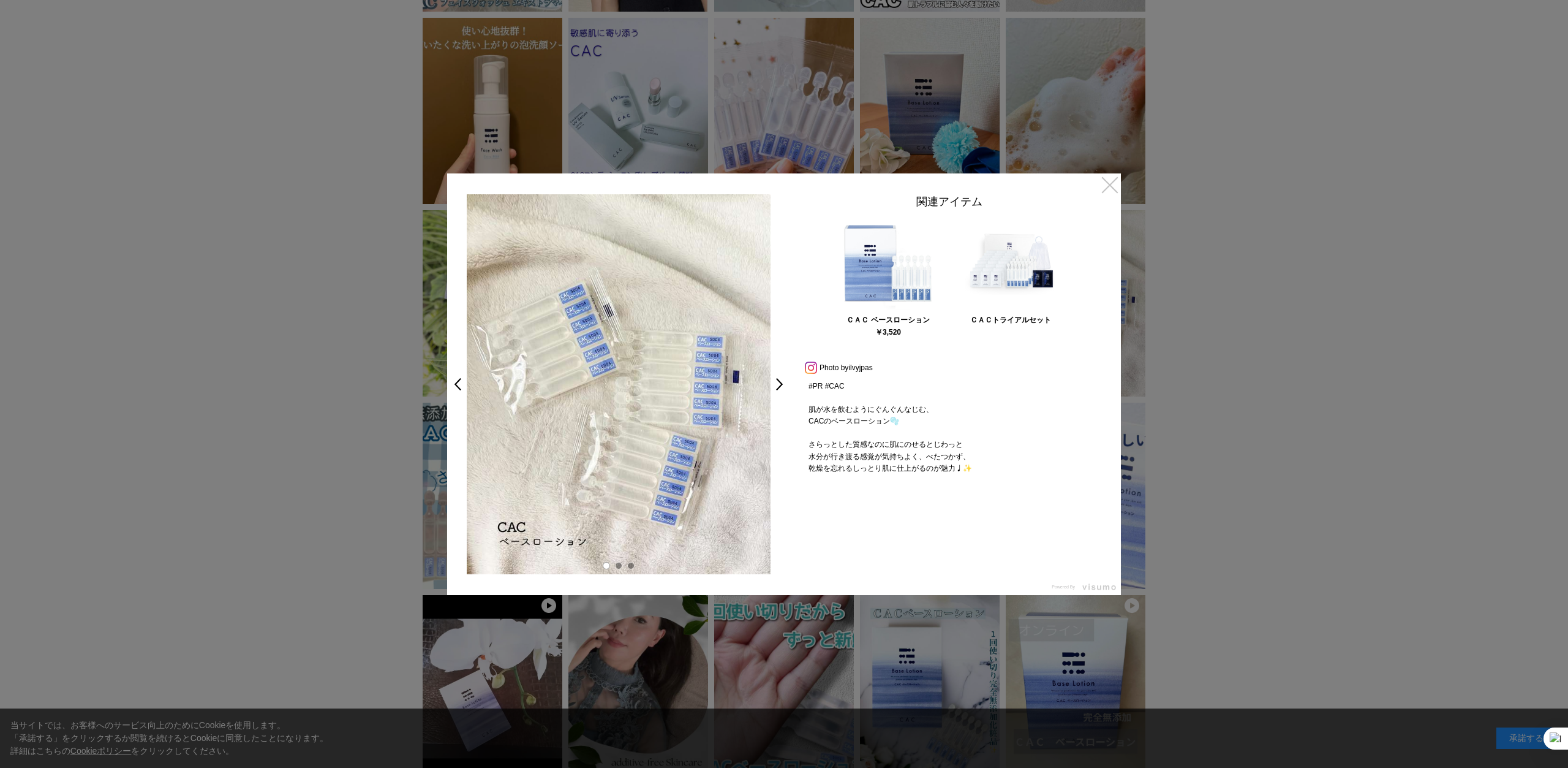
click at [1110, 193] on link "×" at bounding box center [1110, 184] width 22 height 22
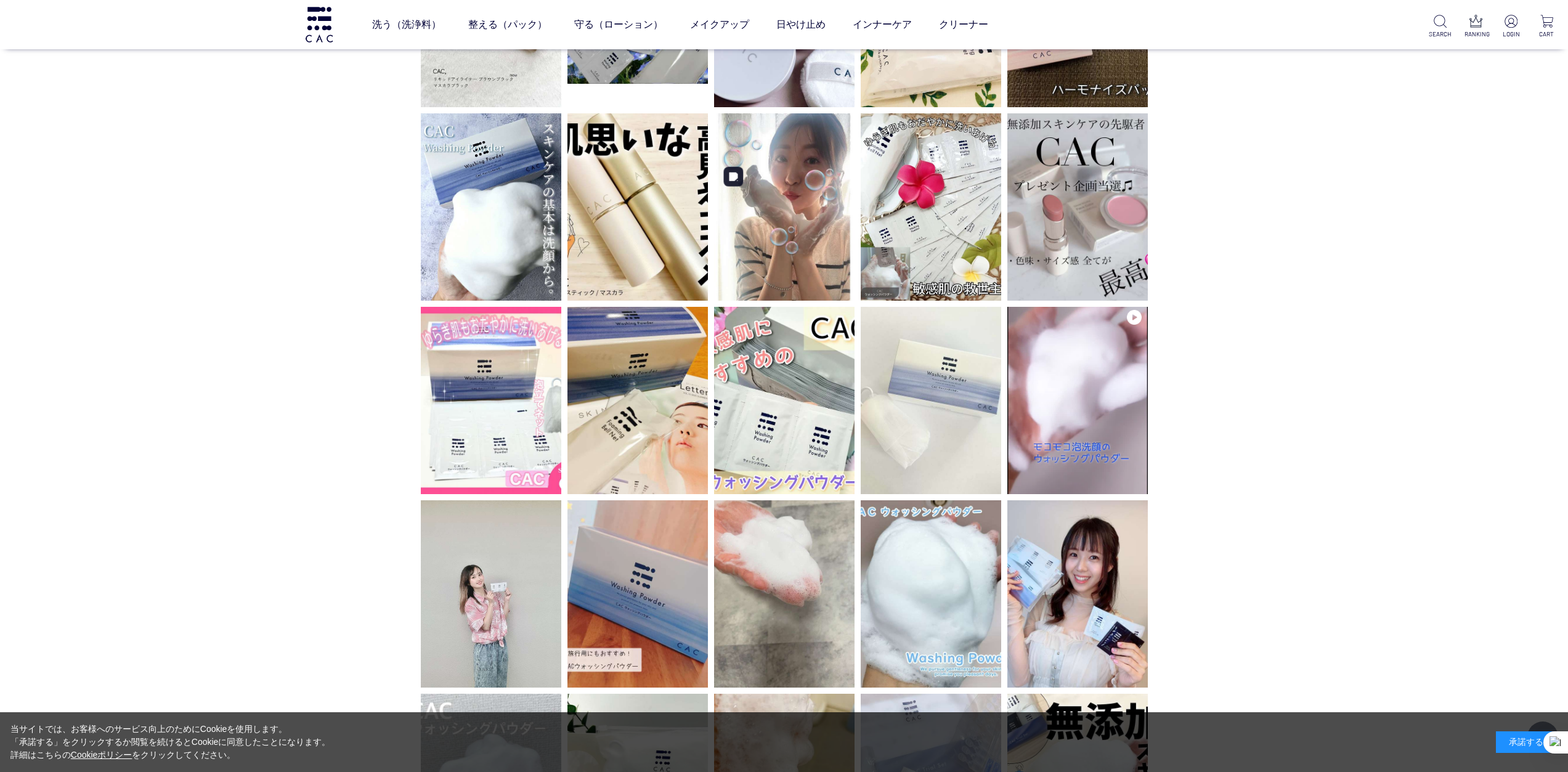
scroll to position [3264, 0]
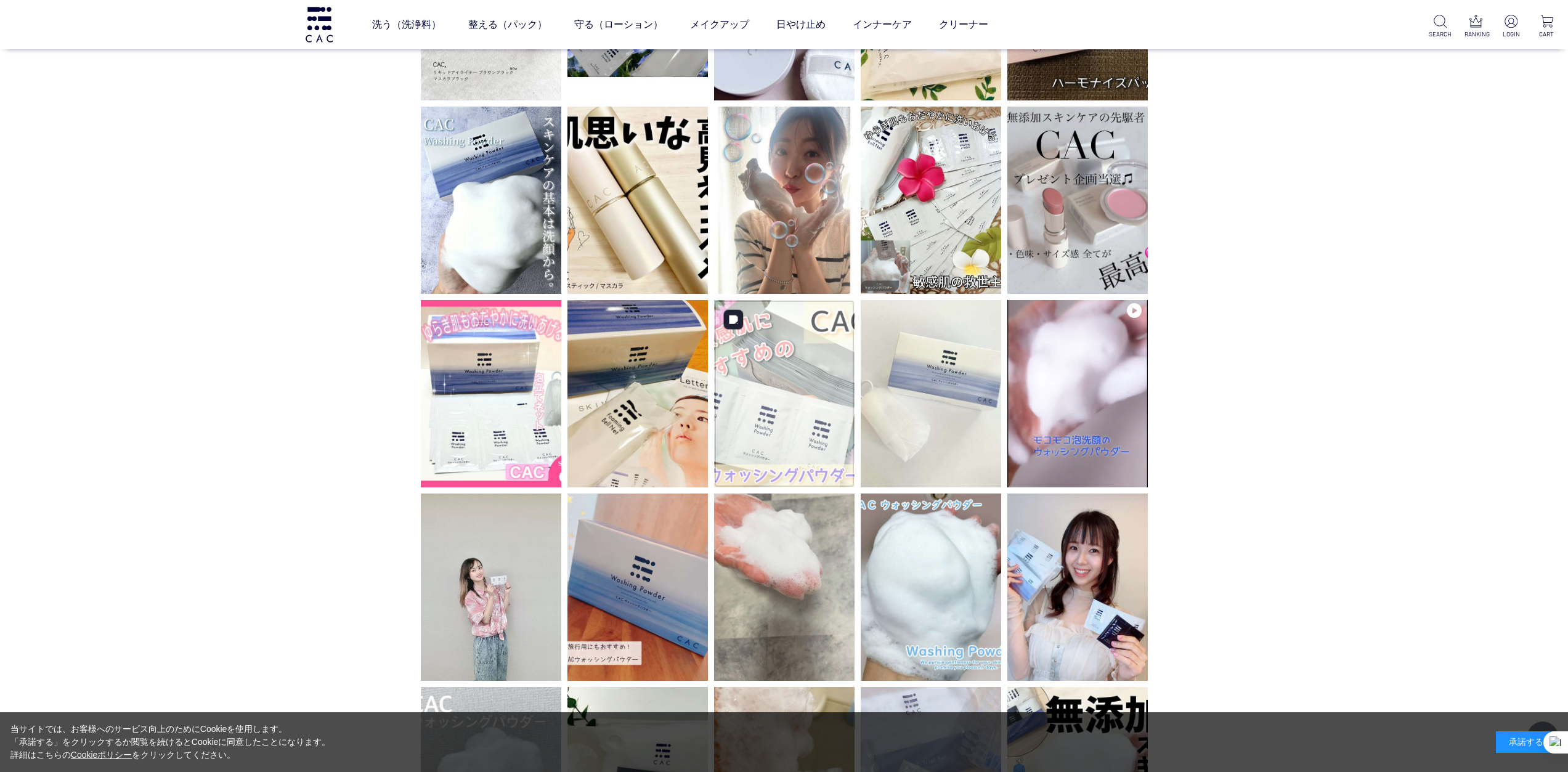
click at [816, 359] on img at bounding box center [784, 393] width 140 height 187
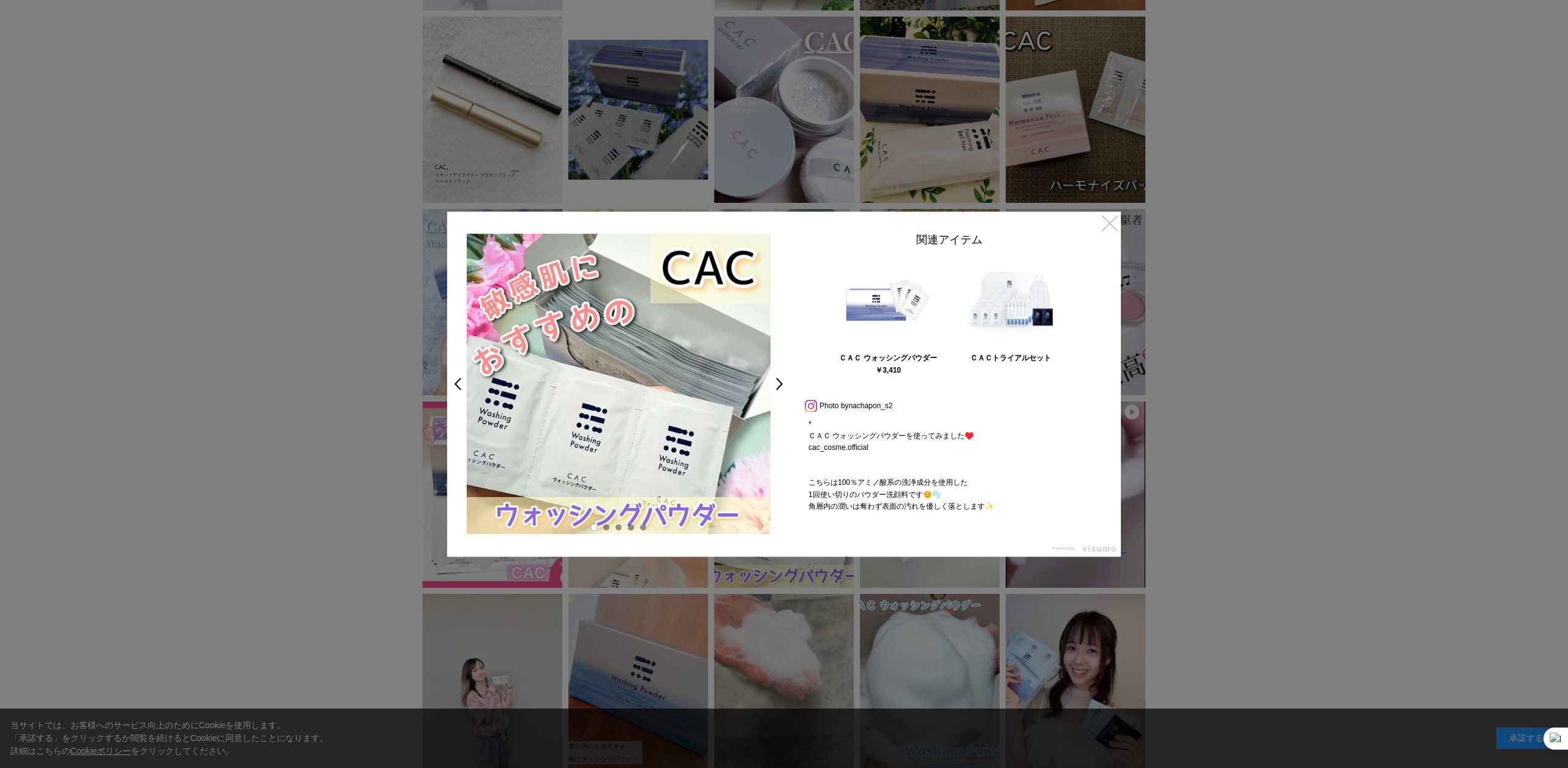
click at [1106, 218] on link "×" at bounding box center [1110, 223] width 22 height 22
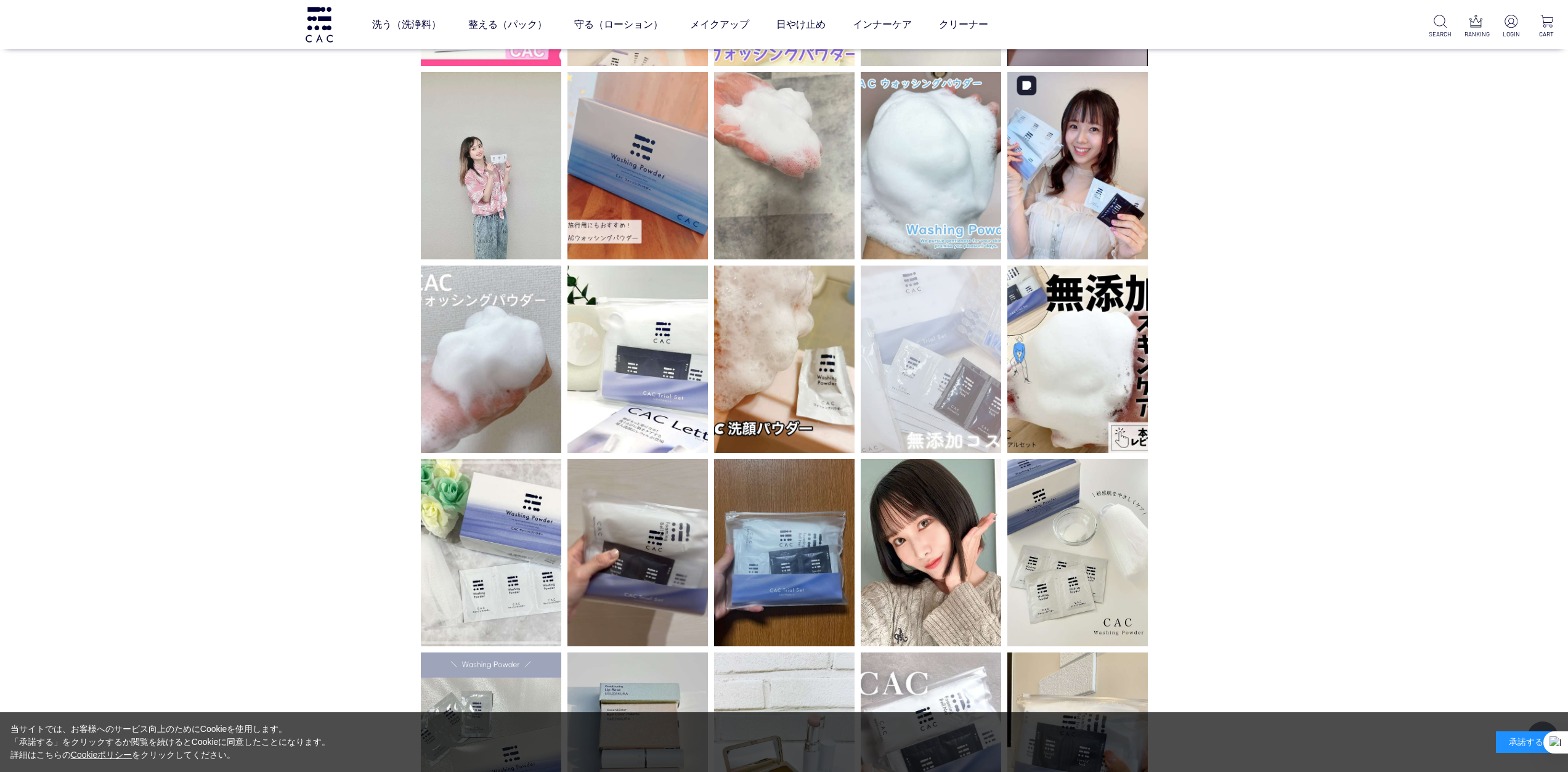
scroll to position [3694, 0]
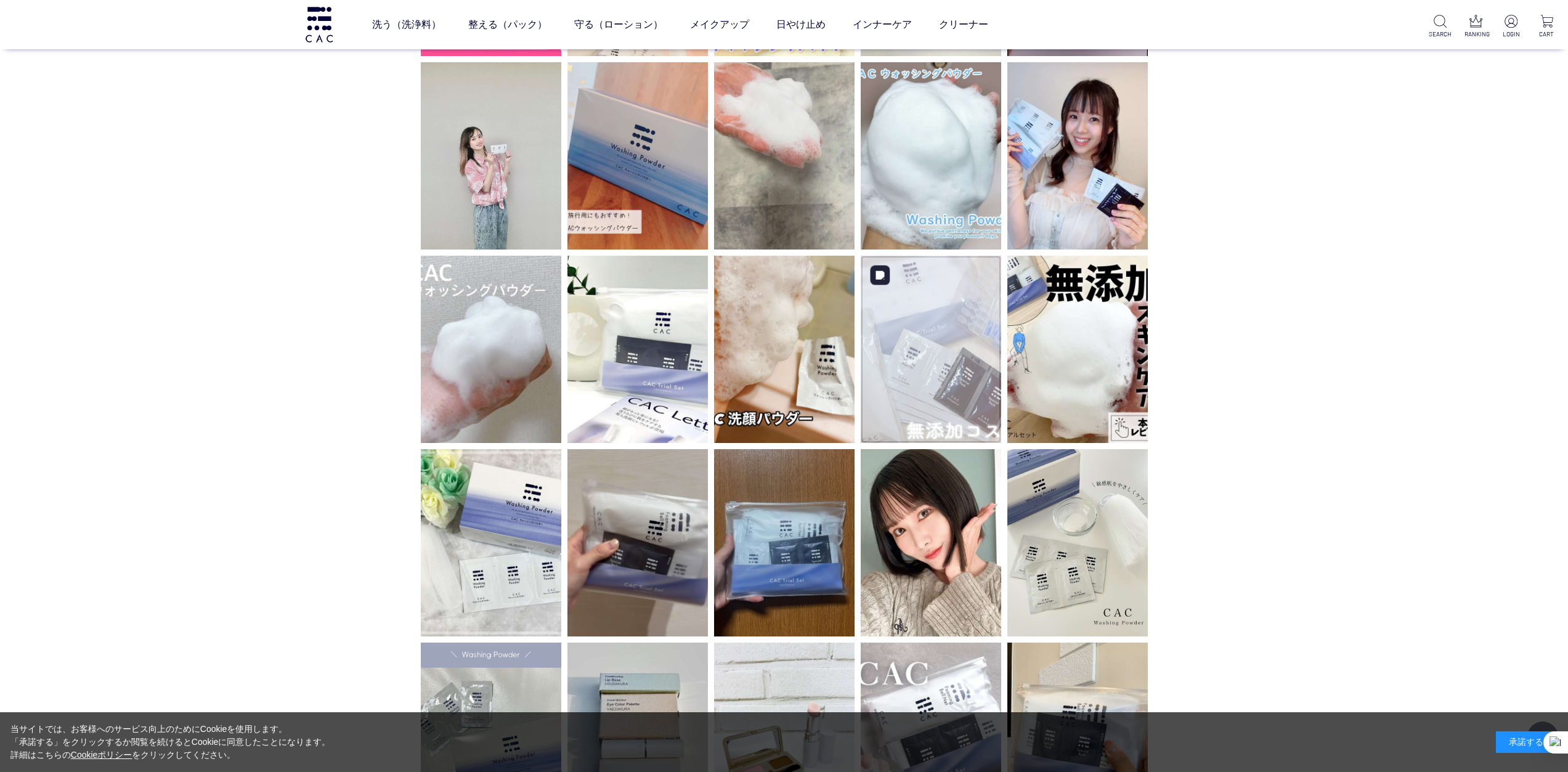
click at [955, 338] on img at bounding box center [931, 348] width 140 height 187
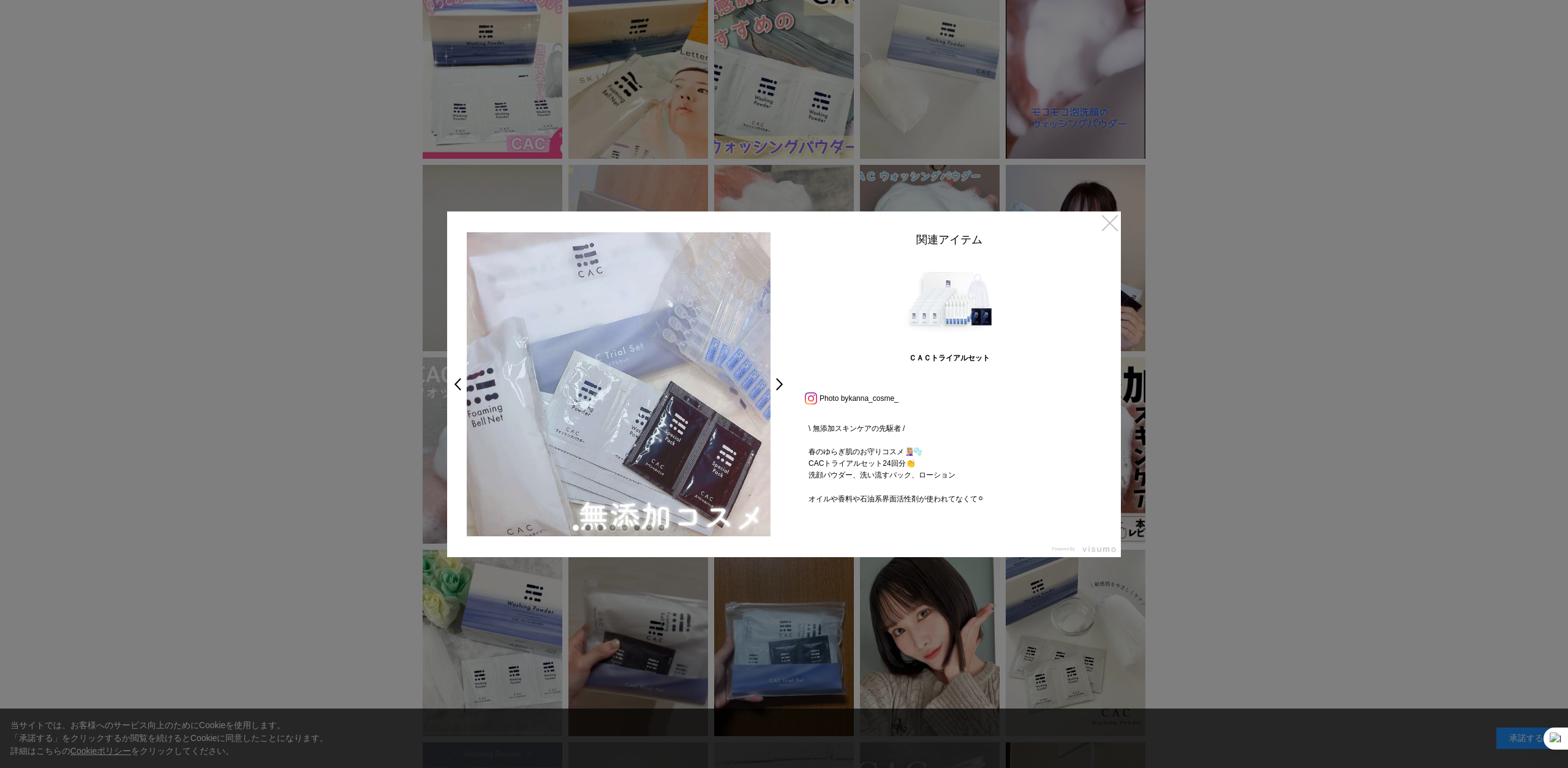
click at [1113, 221] on link "×" at bounding box center [1110, 223] width 22 height 22
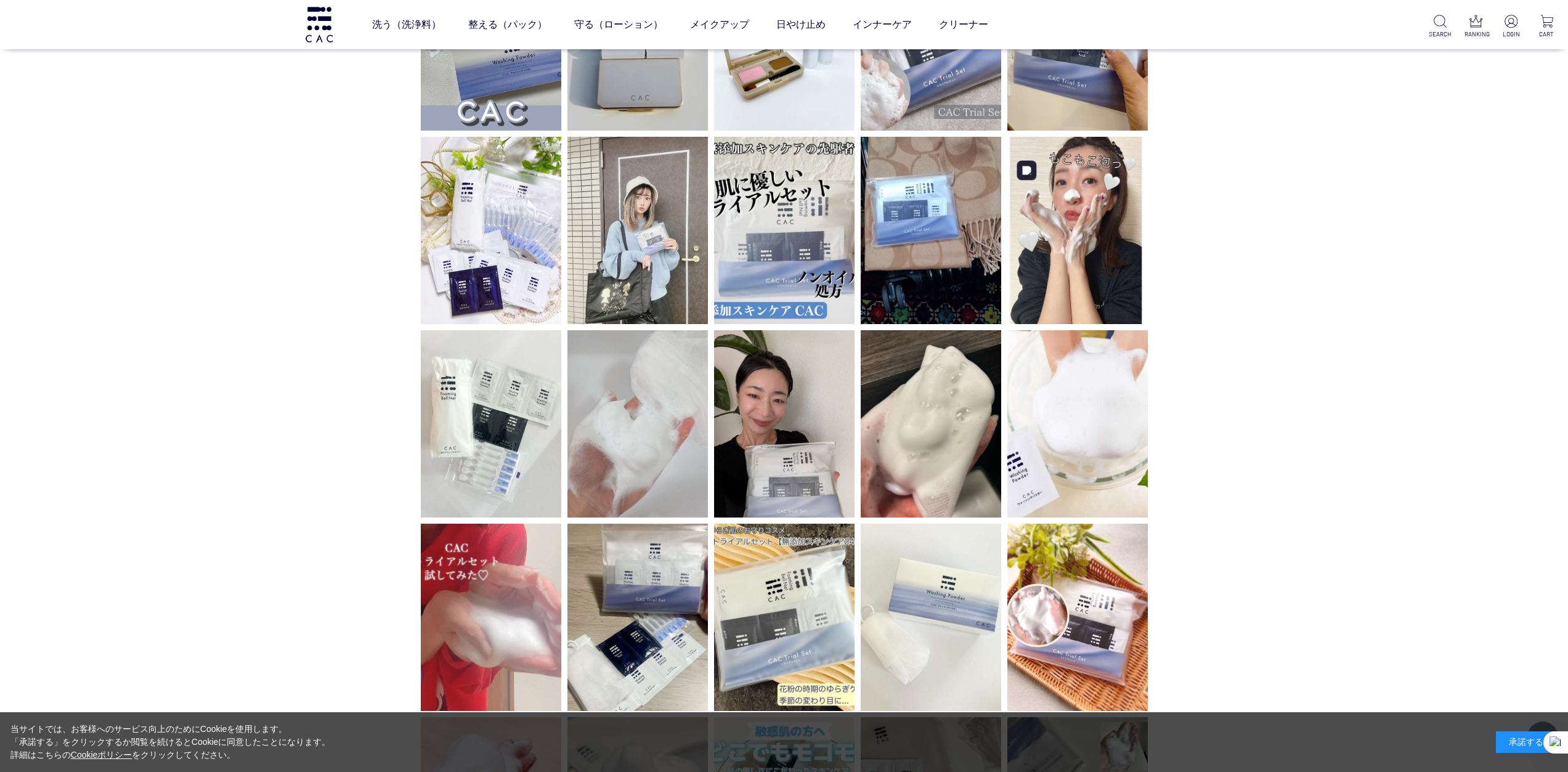
scroll to position [4372, 0]
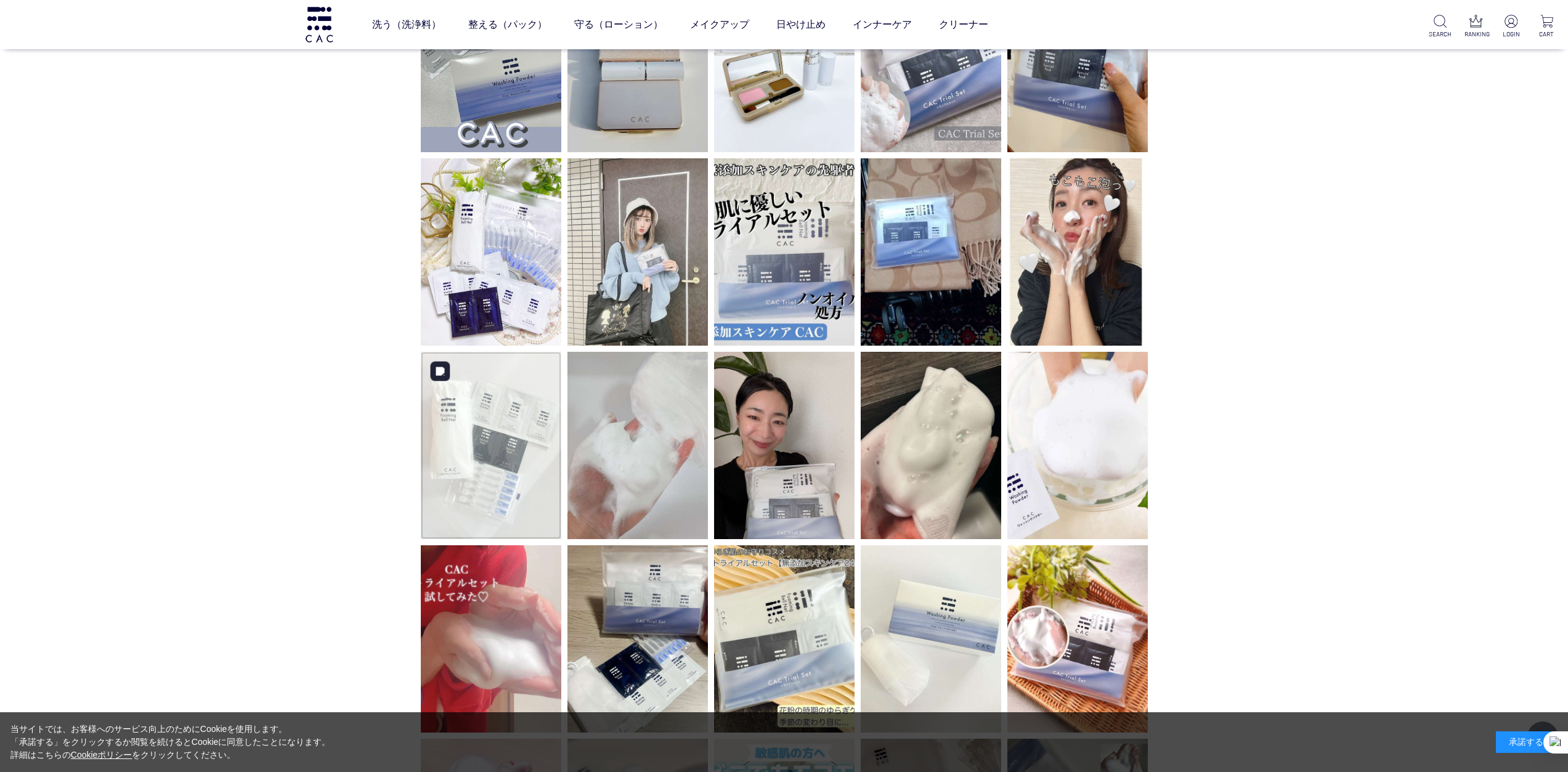
click at [491, 395] on img at bounding box center [490, 445] width 140 height 187
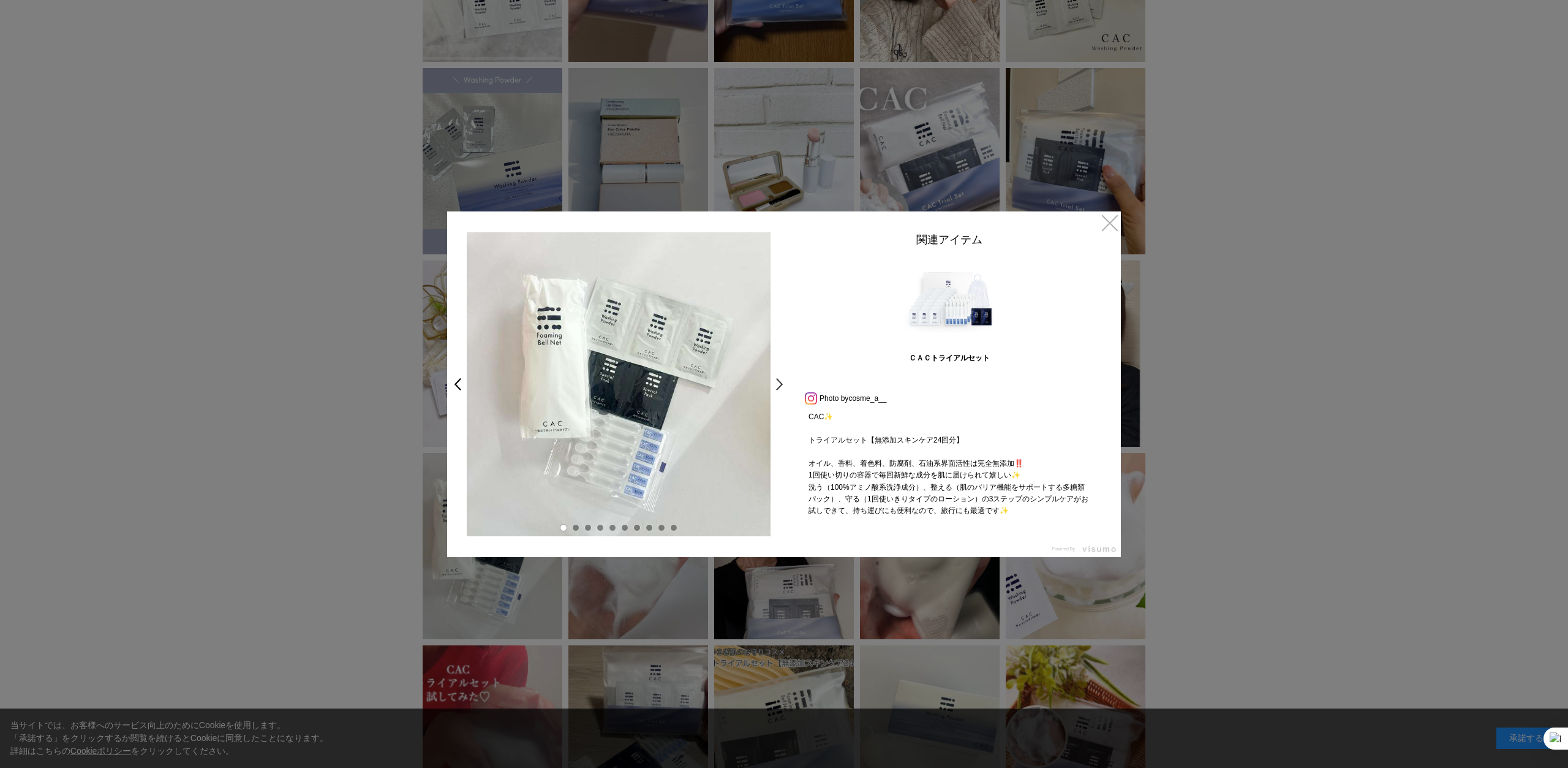
click at [776, 379] on link ">" at bounding box center [782, 384] width 17 height 22
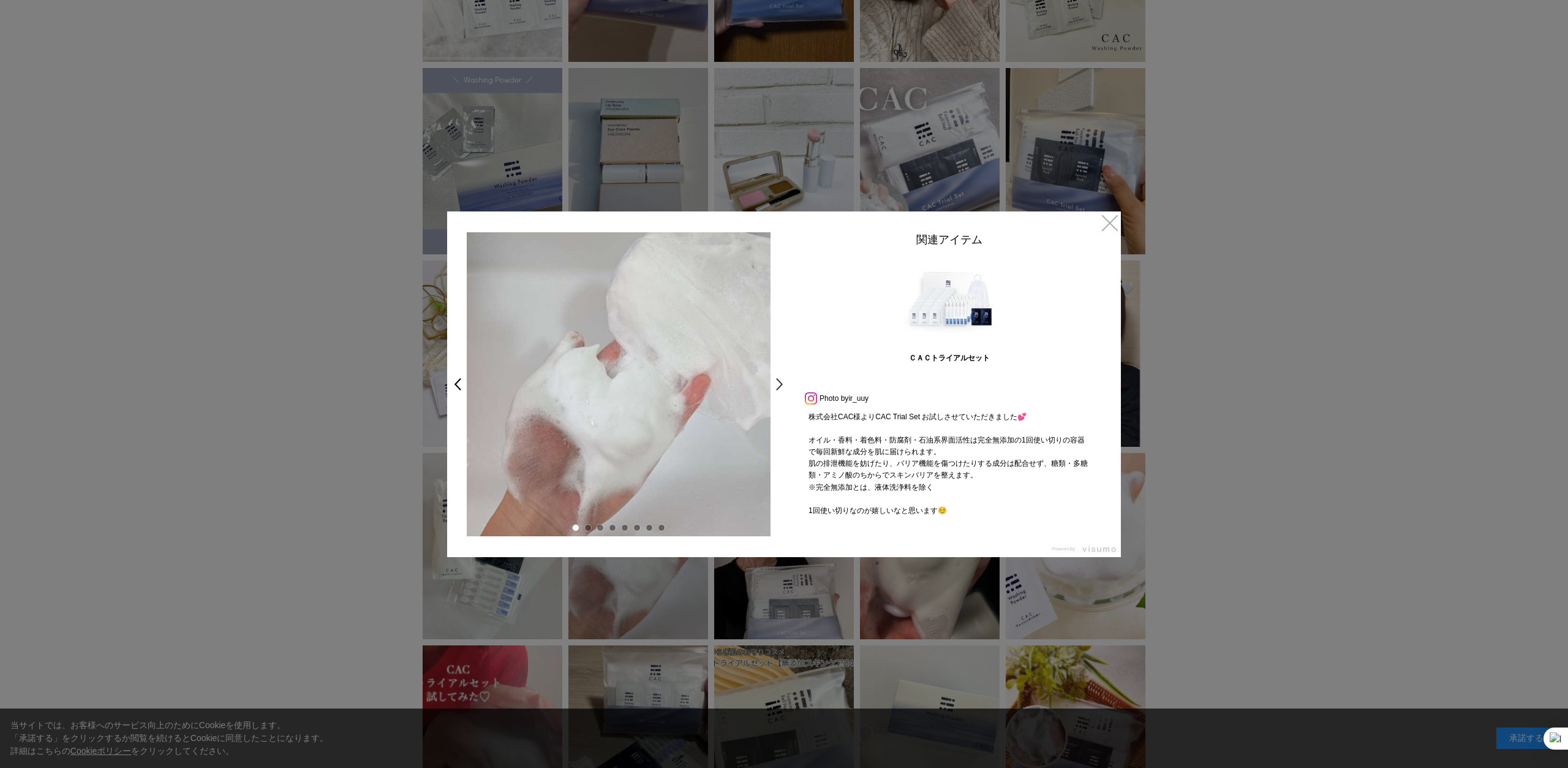
click at [777, 381] on link ">" at bounding box center [782, 384] width 17 height 22
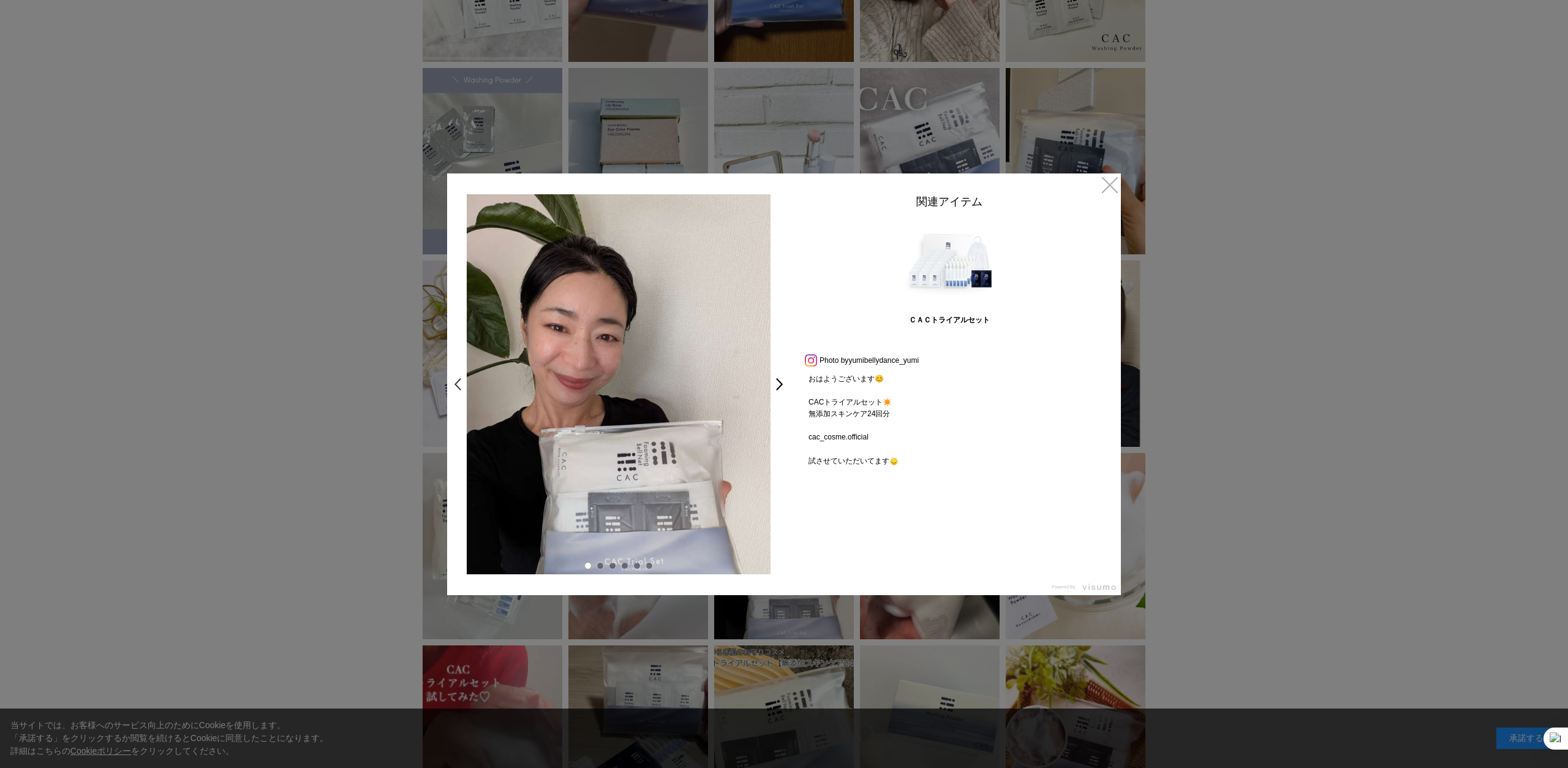
click at [455, 381] on link "<" at bounding box center [454, 384] width 17 height 22
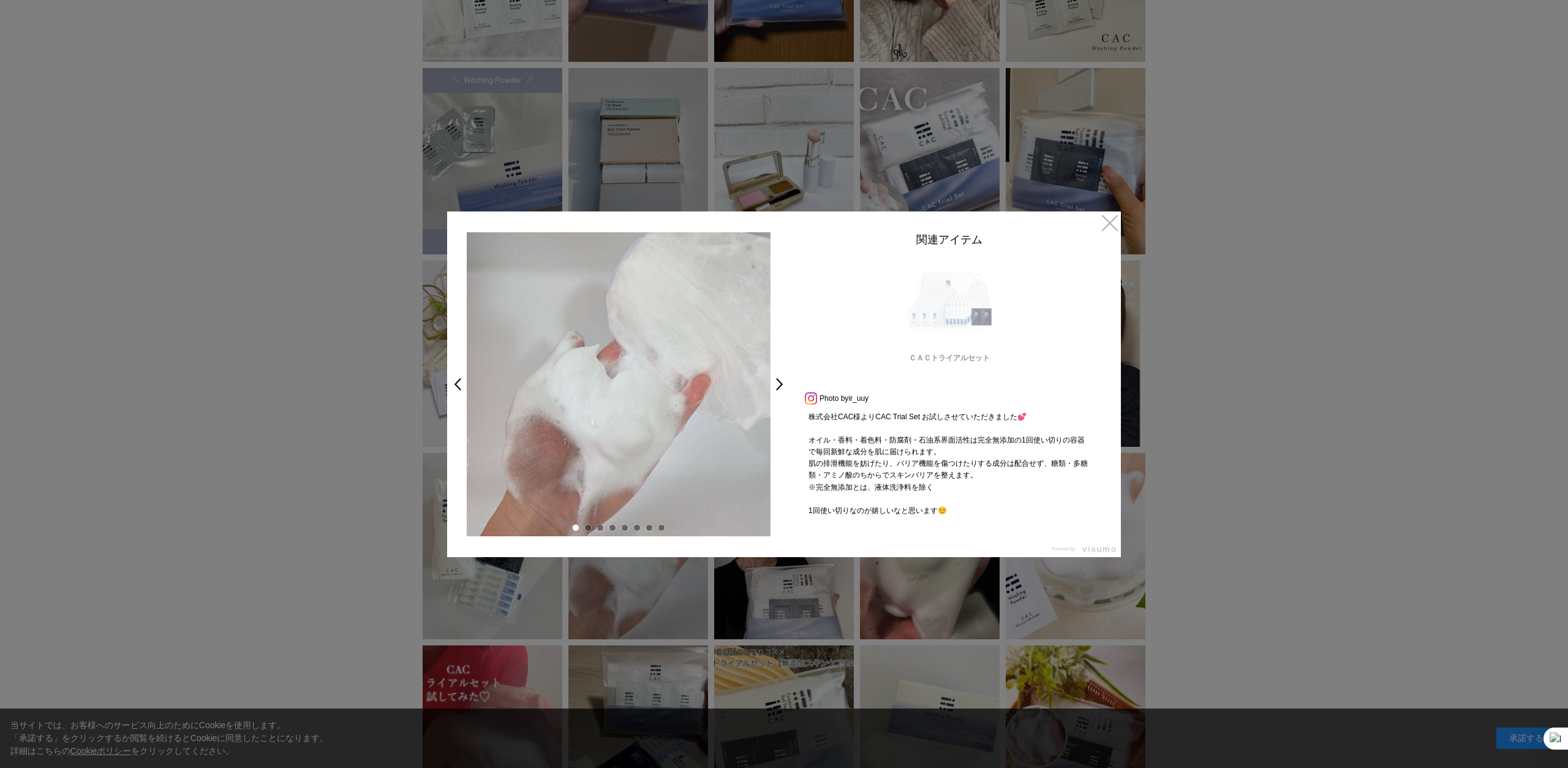
click at [455, 381] on link "<" at bounding box center [454, 384] width 17 height 22
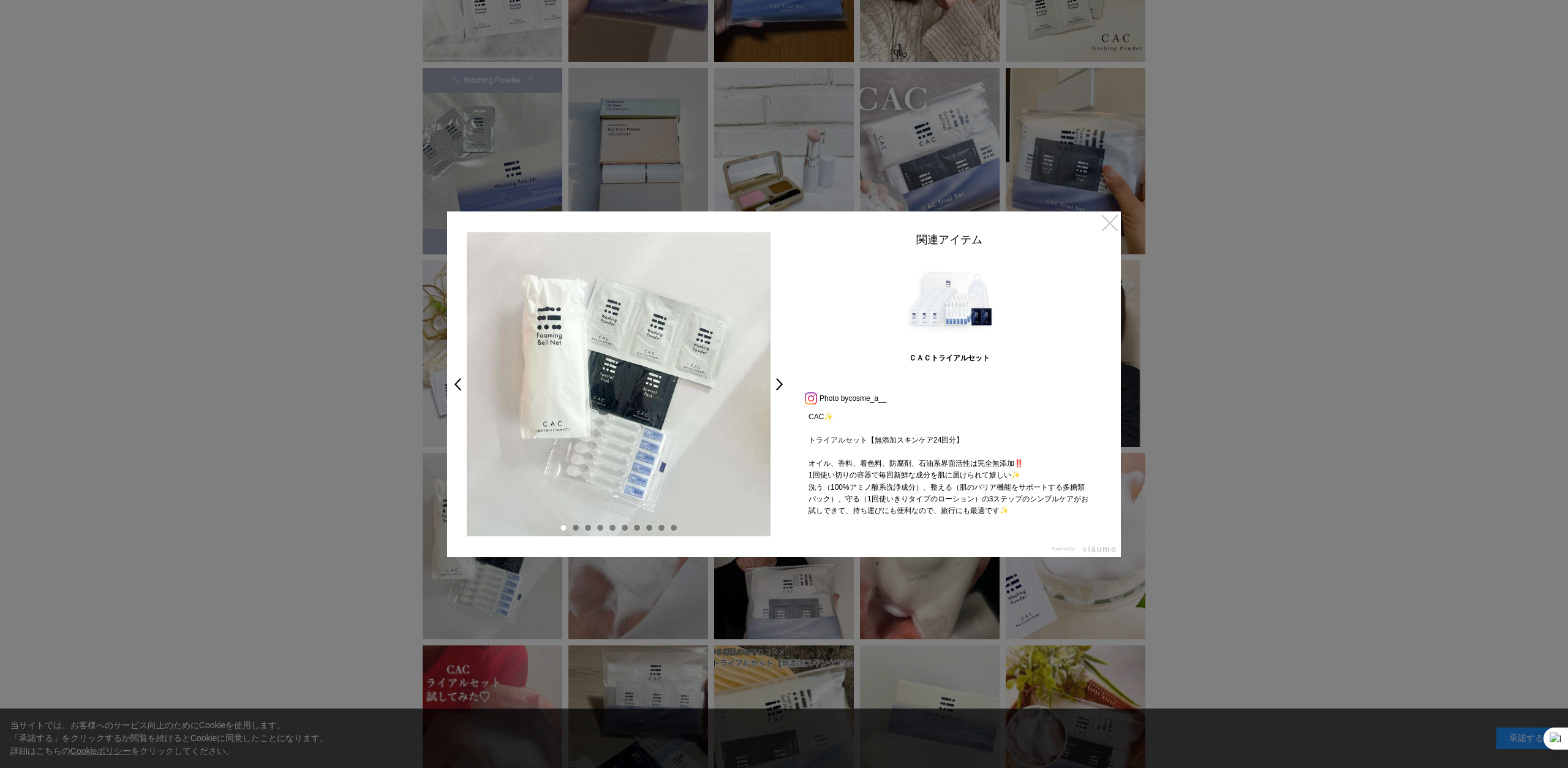
click at [1106, 225] on link "×" at bounding box center [1110, 223] width 22 height 22
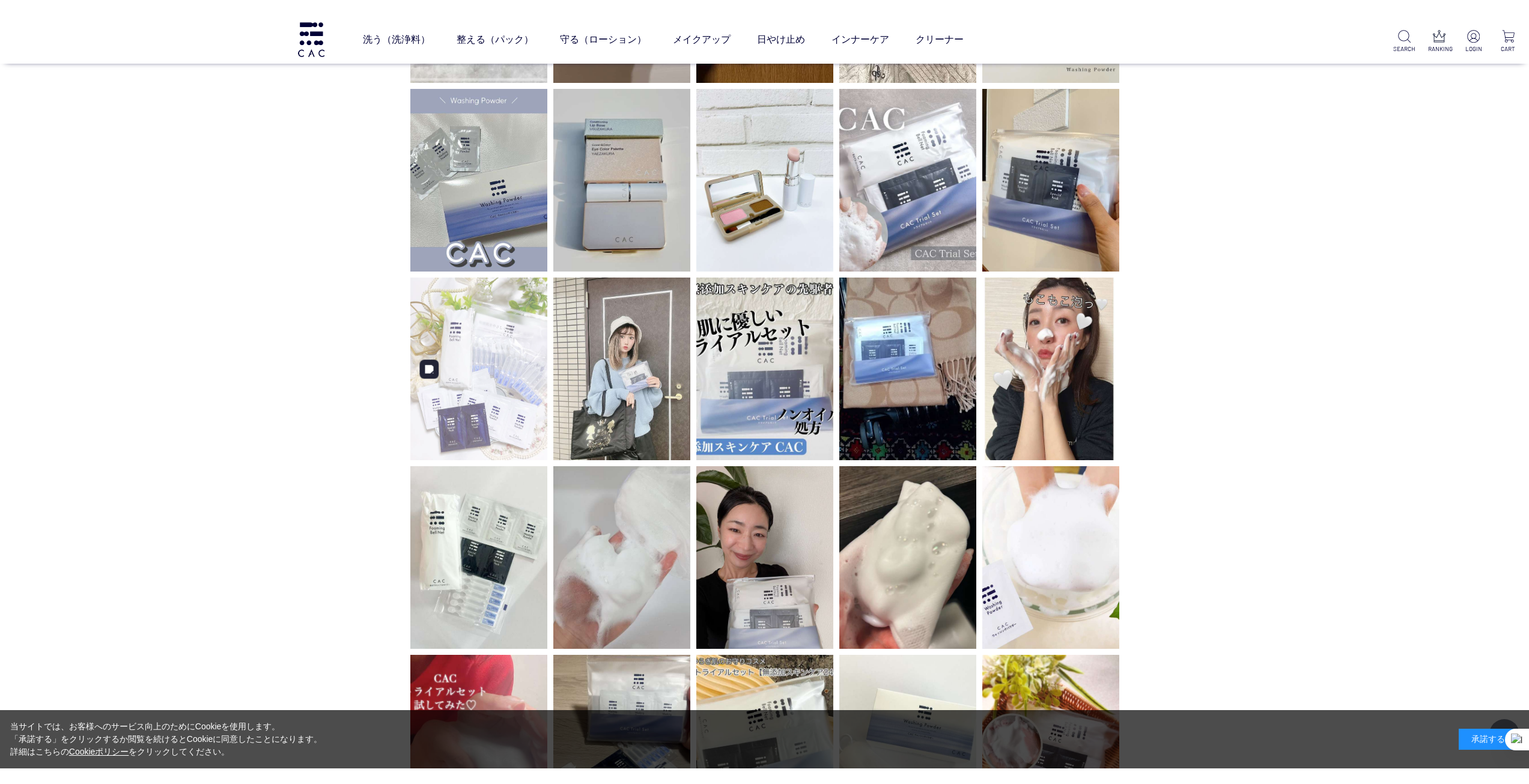
scroll to position [4085, 0]
